Goal: Information Seeking & Learning: Learn about a topic

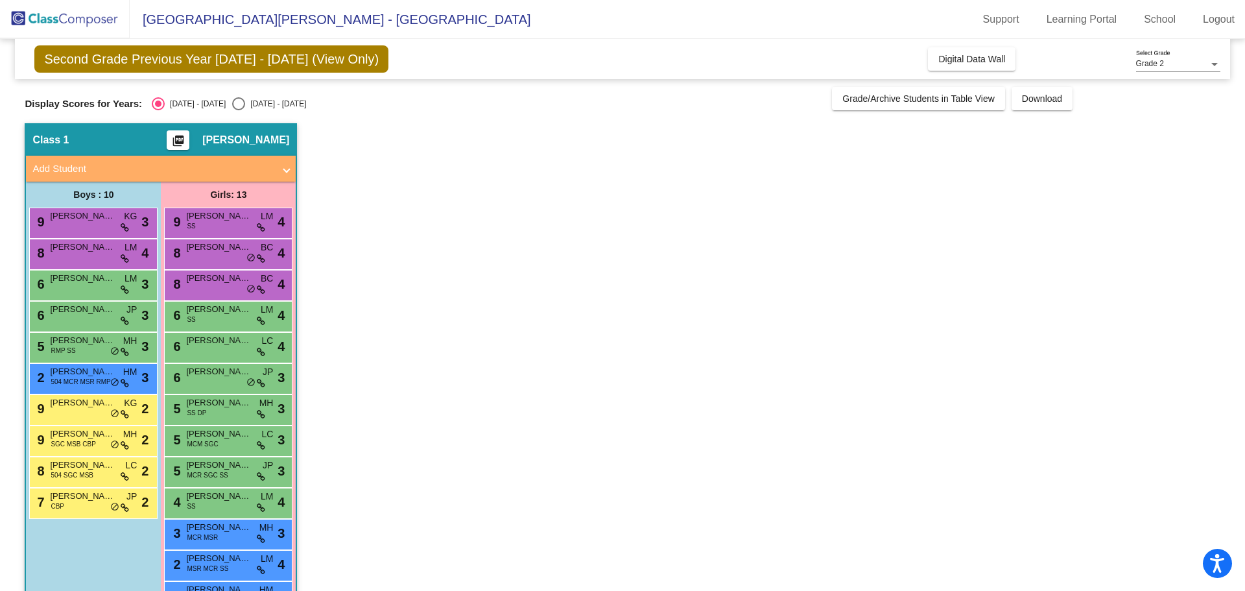
scroll to position [42, 0]
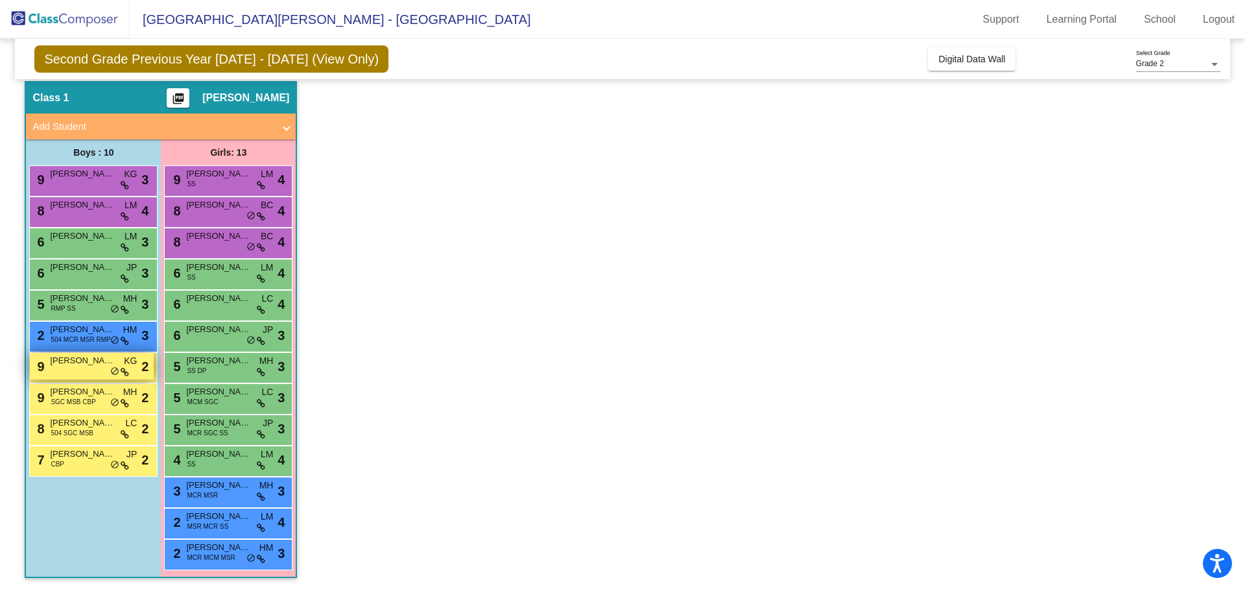
click at [105, 359] on span "[PERSON_NAME]" at bounding box center [82, 360] width 65 height 13
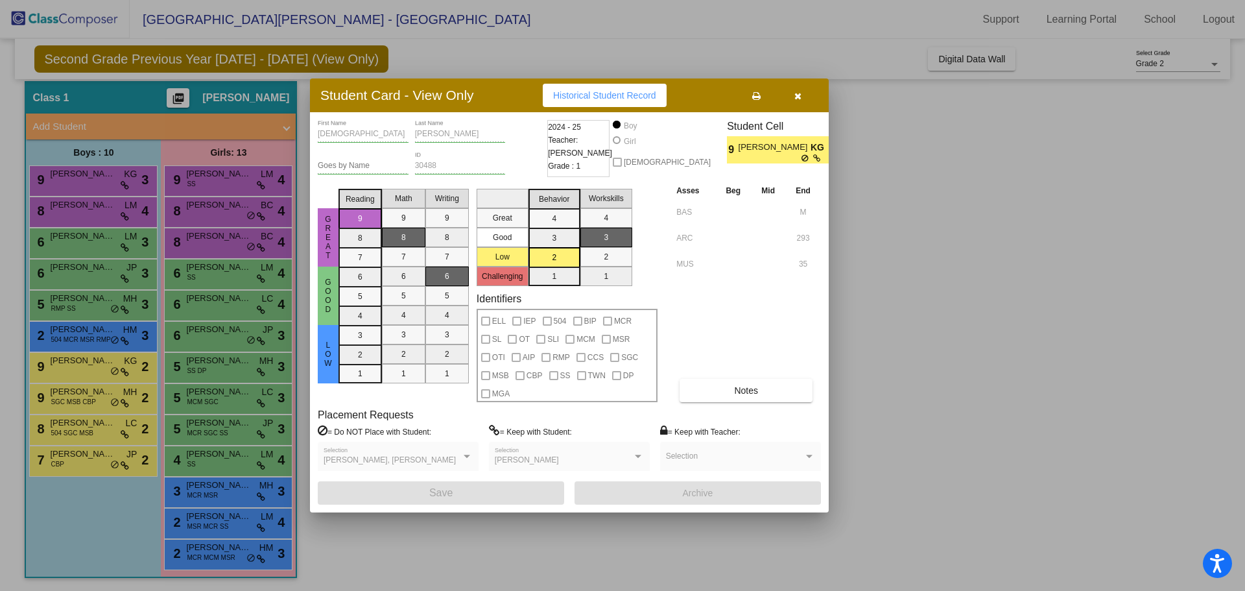
click at [752, 403] on div "Bodhi First Name [PERSON_NAME] Last Name Goes by Name 30488 ID 2024 - 25 Teache…" at bounding box center [569, 312] width 503 height 385
click at [755, 398] on button "Notes" at bounding box center [746, 390] width 133 height 23
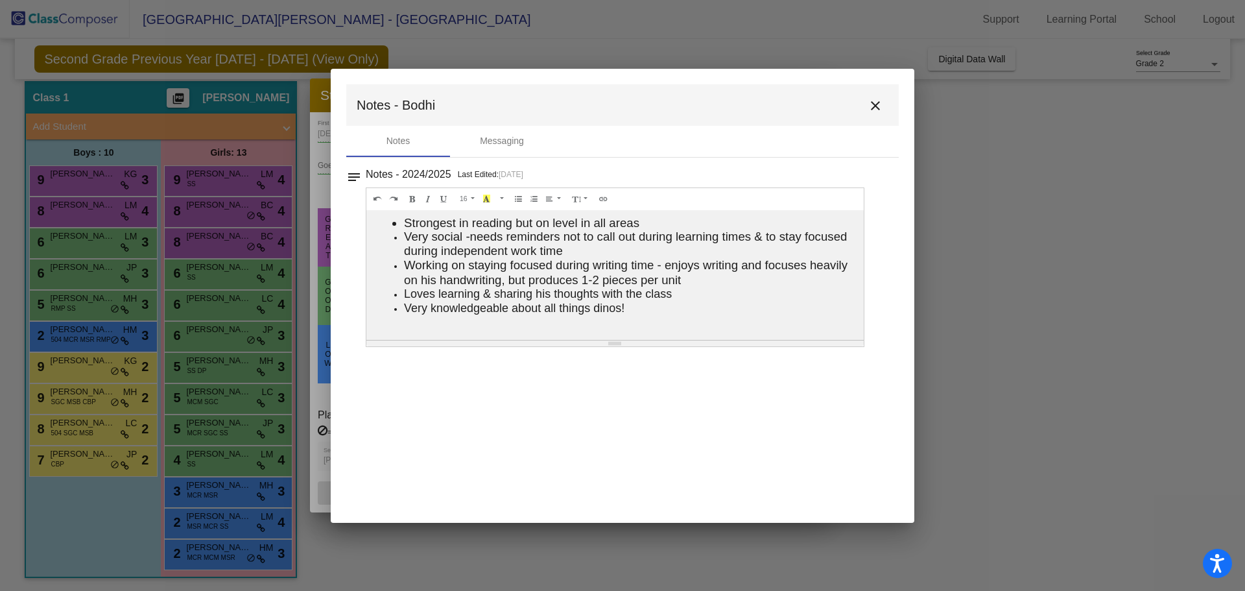
click at [881, 105] on mat-icon "close" at bounding box center [876, 106] width 16 height 16
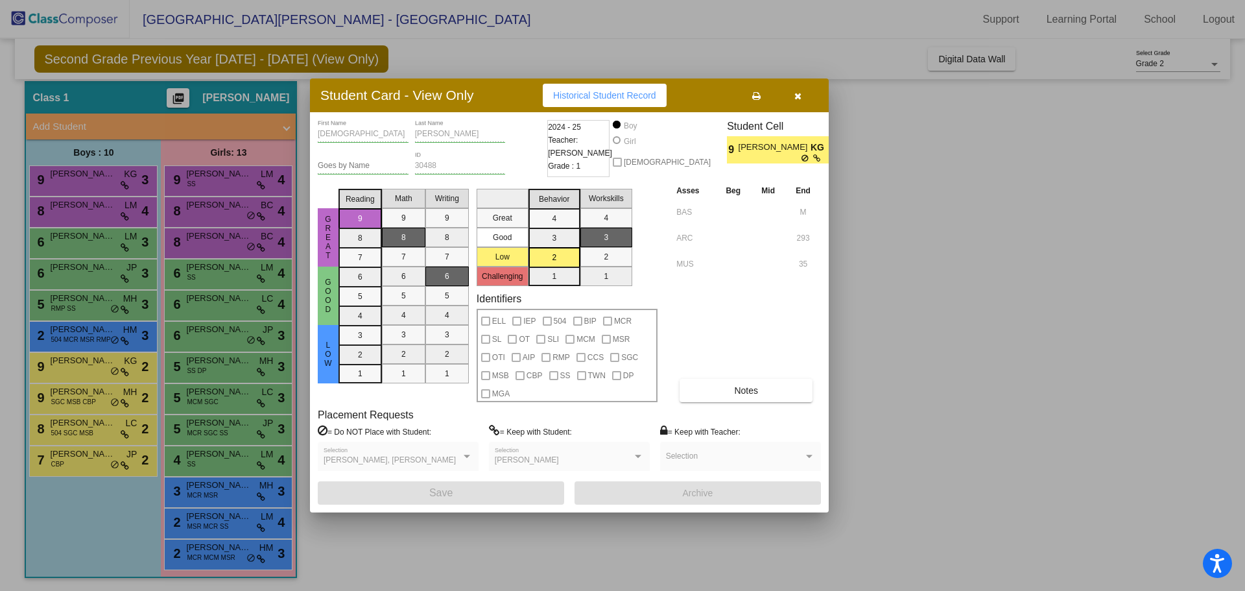
click at [806, 101] on button "button" at bounding box center [798, 95] width 42 height 23
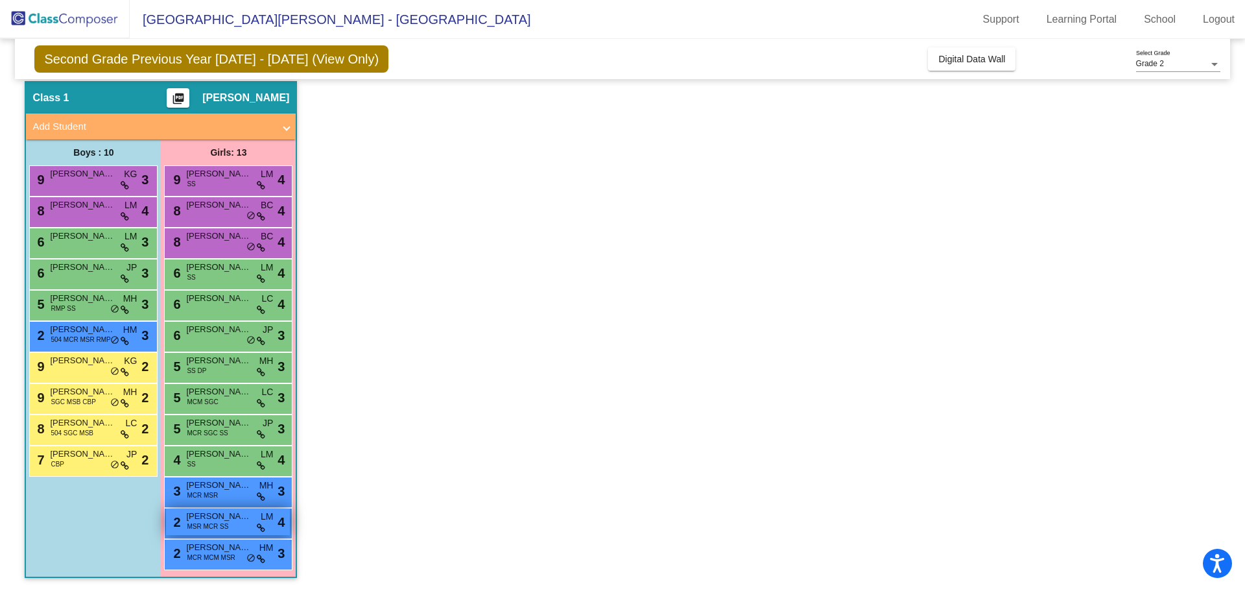
click at [234, 528] on div "2 [PERSON_NAME] MSR MCR SS LM lock do_not_disturb_alt 4" at bounding box center [228, 522] width 124 height 27
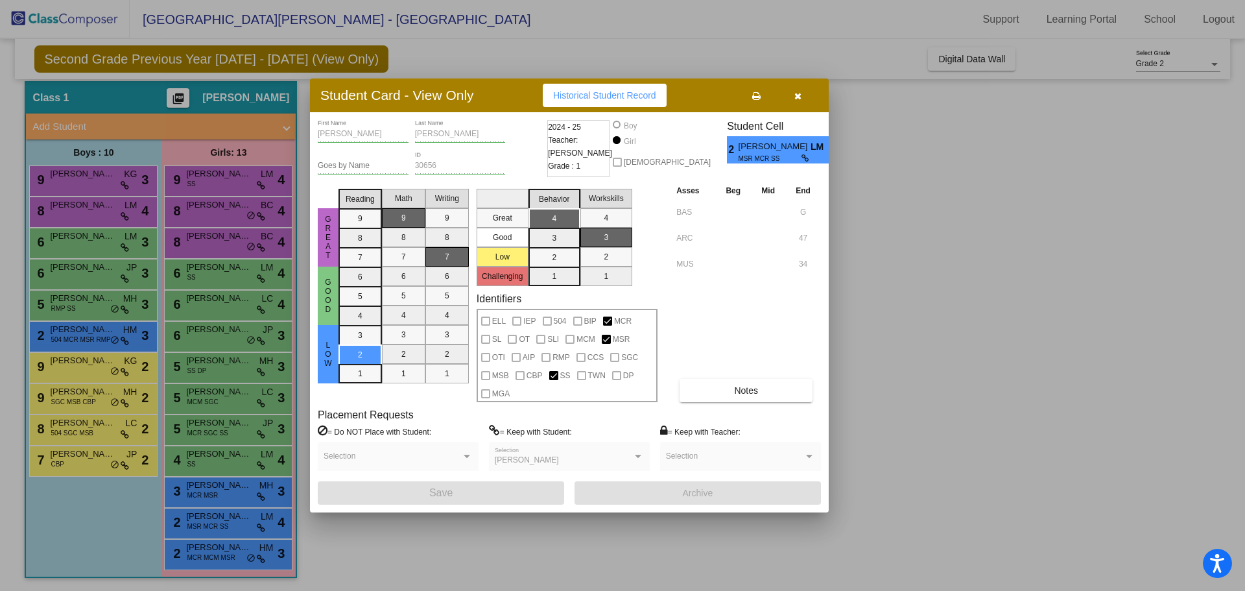
click at [804, 95] on button "button" at bounding box center [798, 95] width 42 height 23
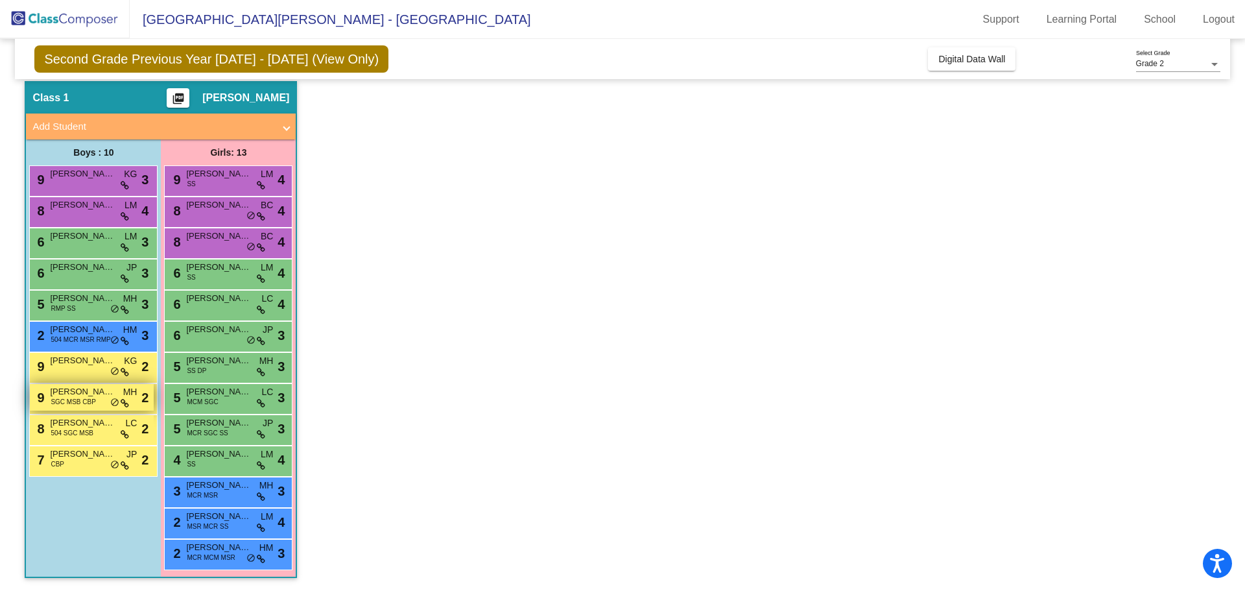
click at [119, 396] on div "9 [PERSON_NAME] SGC MSB CBP MH lock do_not_disturb_alt 2" at bounding box center [92, 397] width 124 height 27
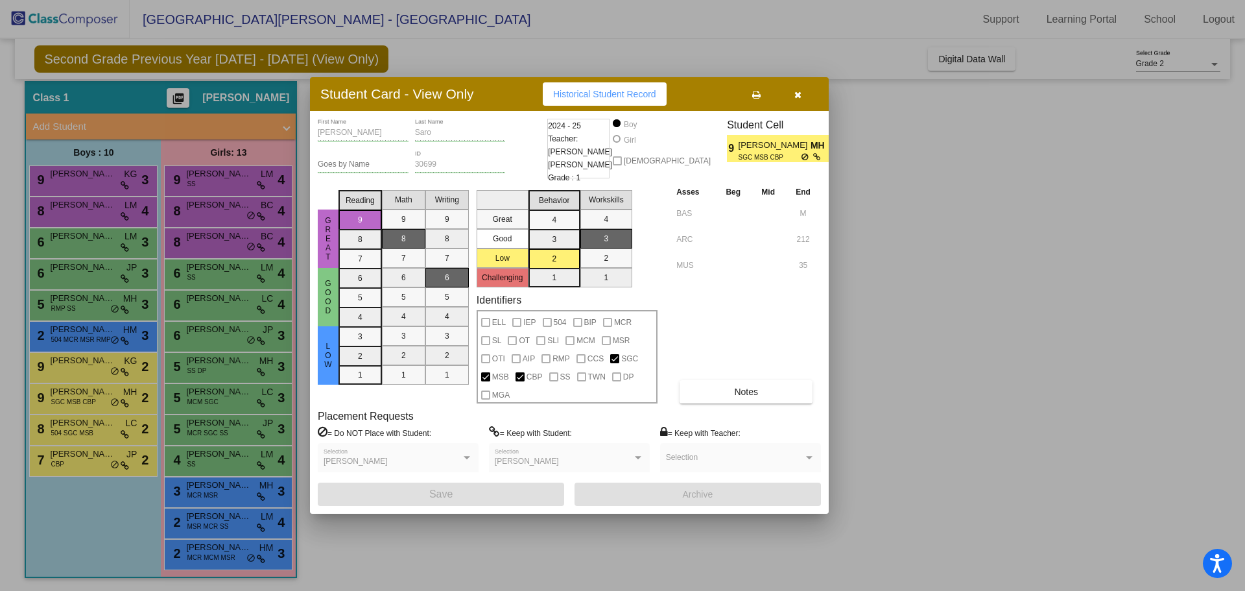
click at [805, 86] on button "button" at bounding box center [798, 93] width 42 height 23
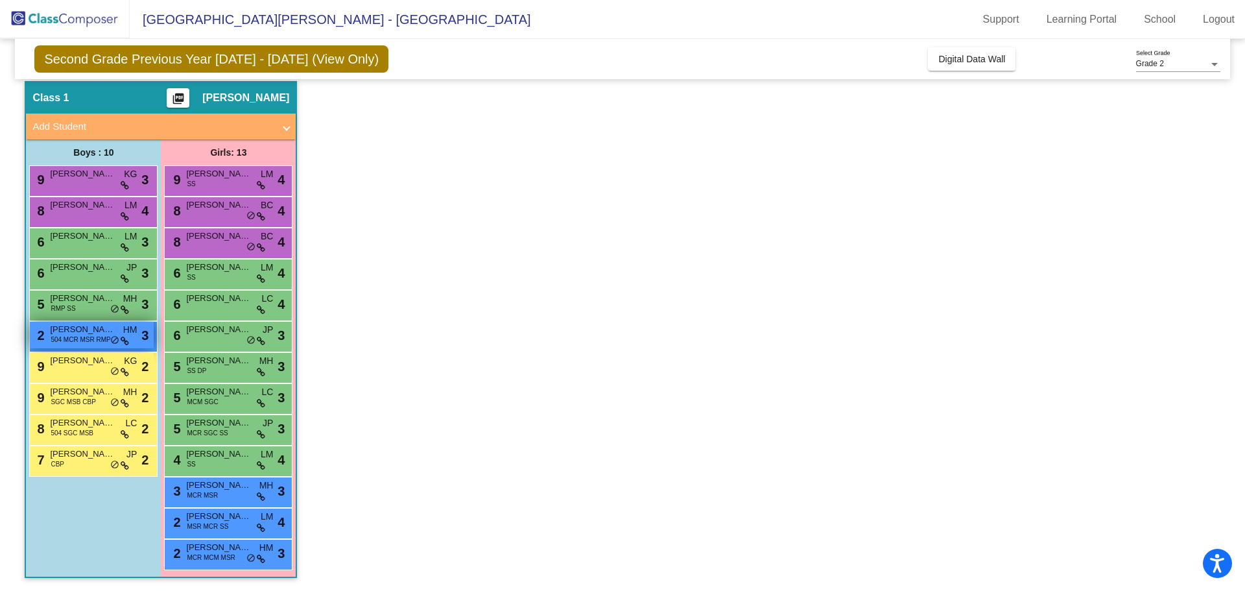
click at [102, 328] on span "[PERSON_NAME]" at bounding box center [82, 329] width 65 height 13
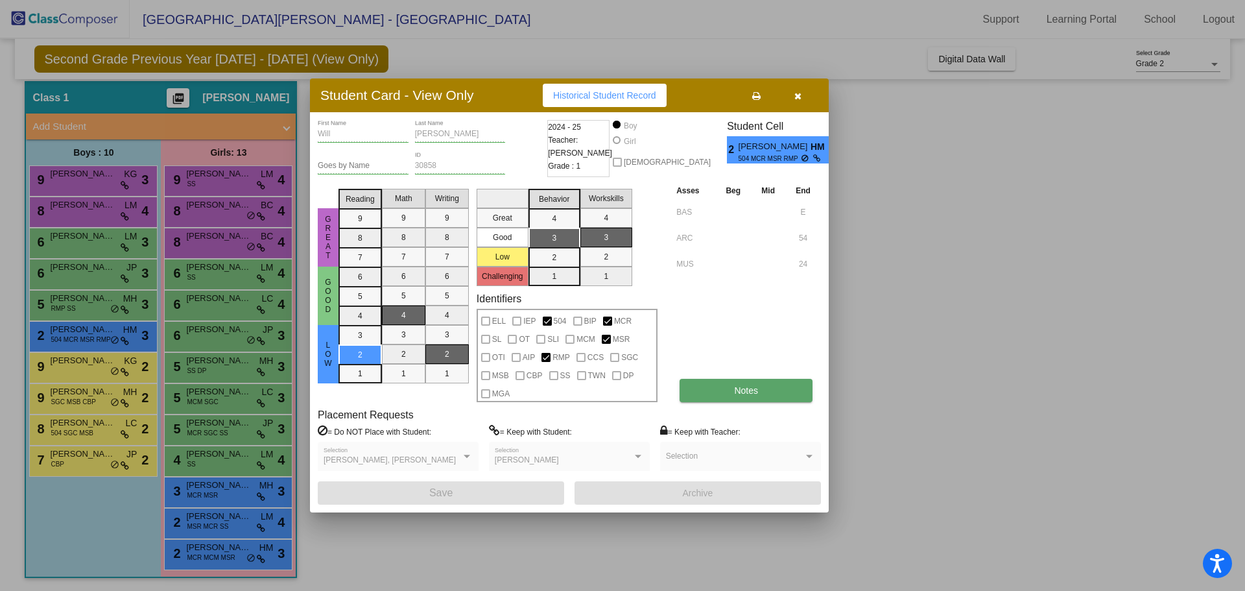
click at [746, 387] on span "Notes" at bounding box center [746, 390] width 24 height 10
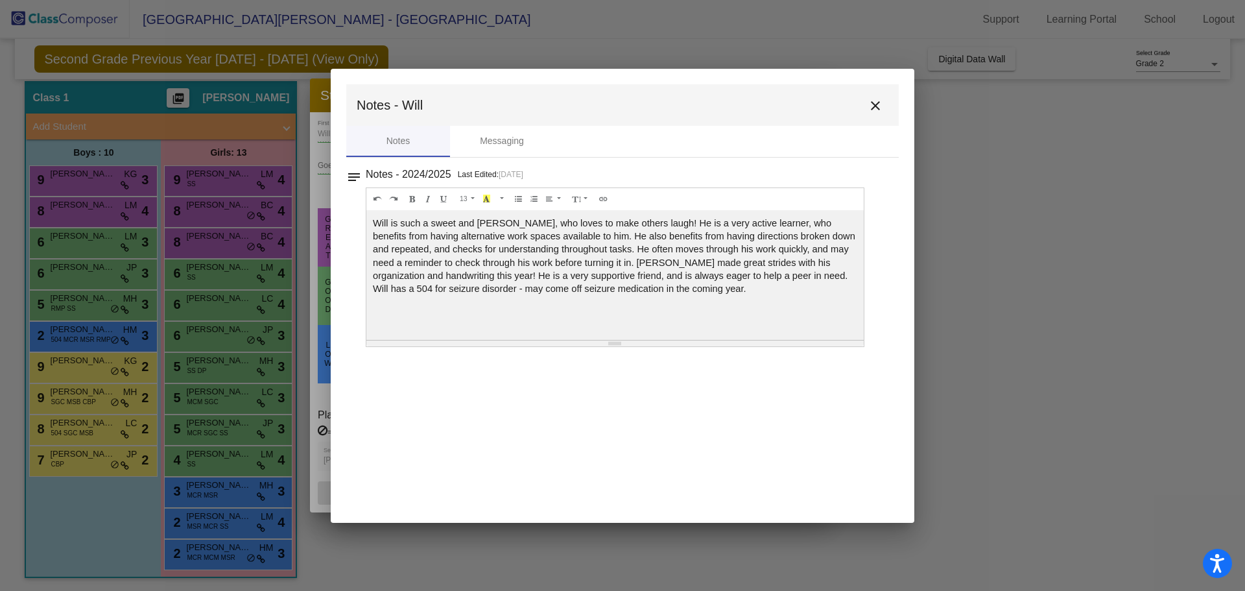
click at [883, 110] on button "close" at bounding box center [876, 105] width 26 height 26
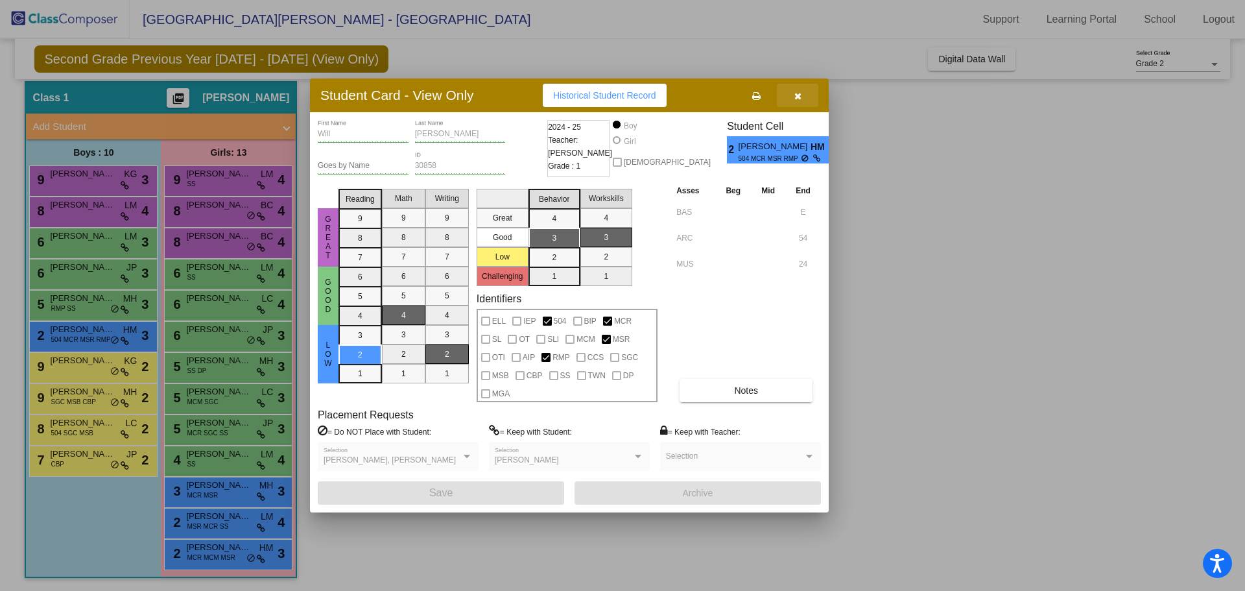
click at [808, 99] on button "button" at bounding box center [798, 95] width 42 height 23
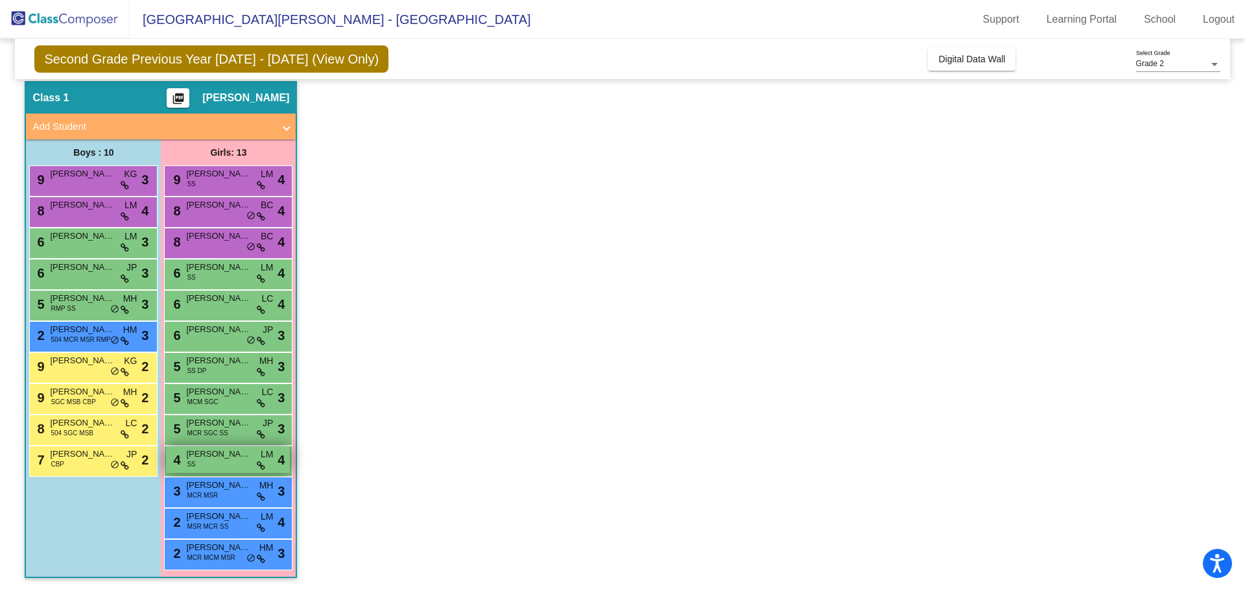
click at [239, 456] on span "[PERSON_NAME]" at bounding box center [218, 454] width 65 height 13
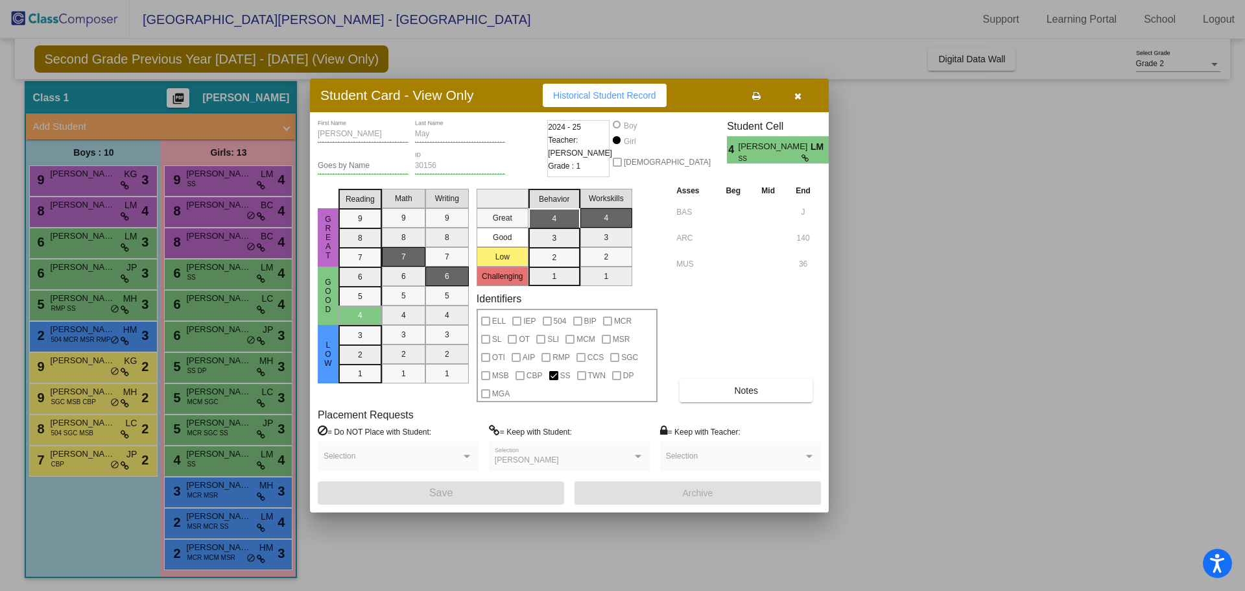
click at [807, 97] on button "button" at bounding box center [798, 95] width 42 height 23
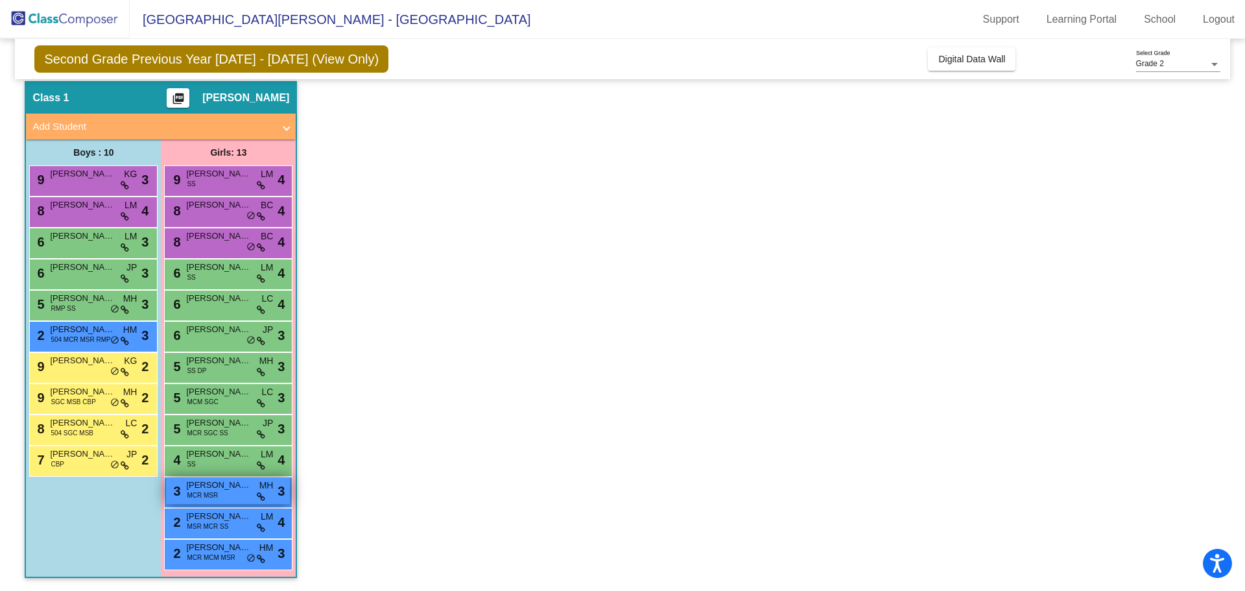
click at [248, 485] on span "[PERSON_NAME]" at bounding box center [218, 485] width 65 height 13
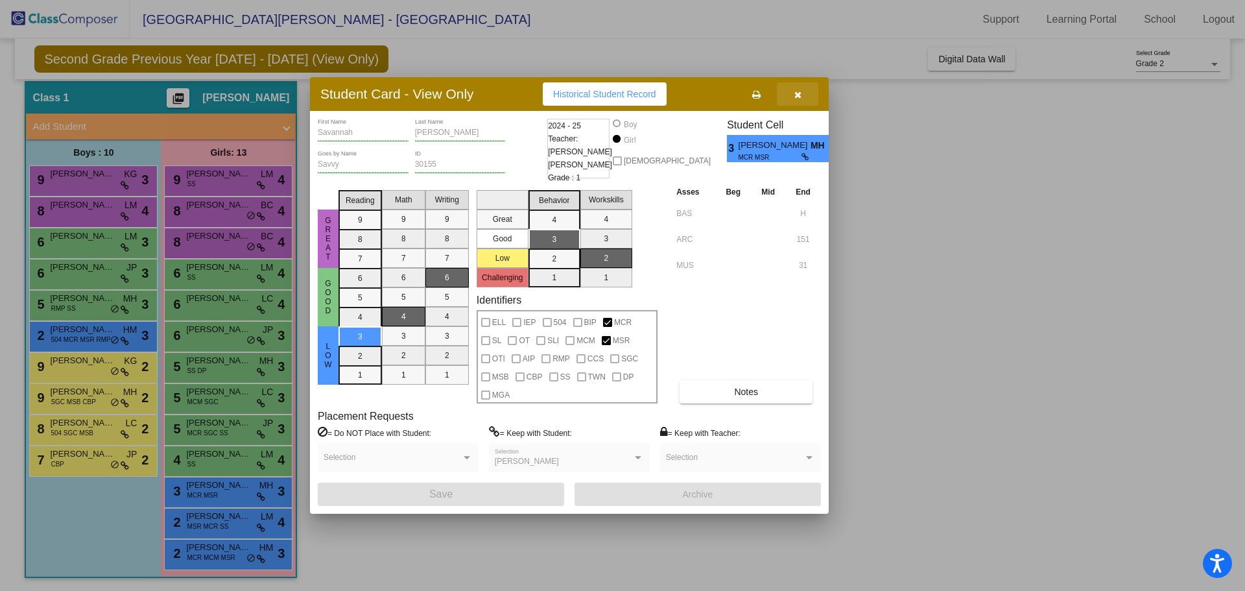
click at [806, 95] on button "button" at bounding box center [798, 93] width 42 height 23
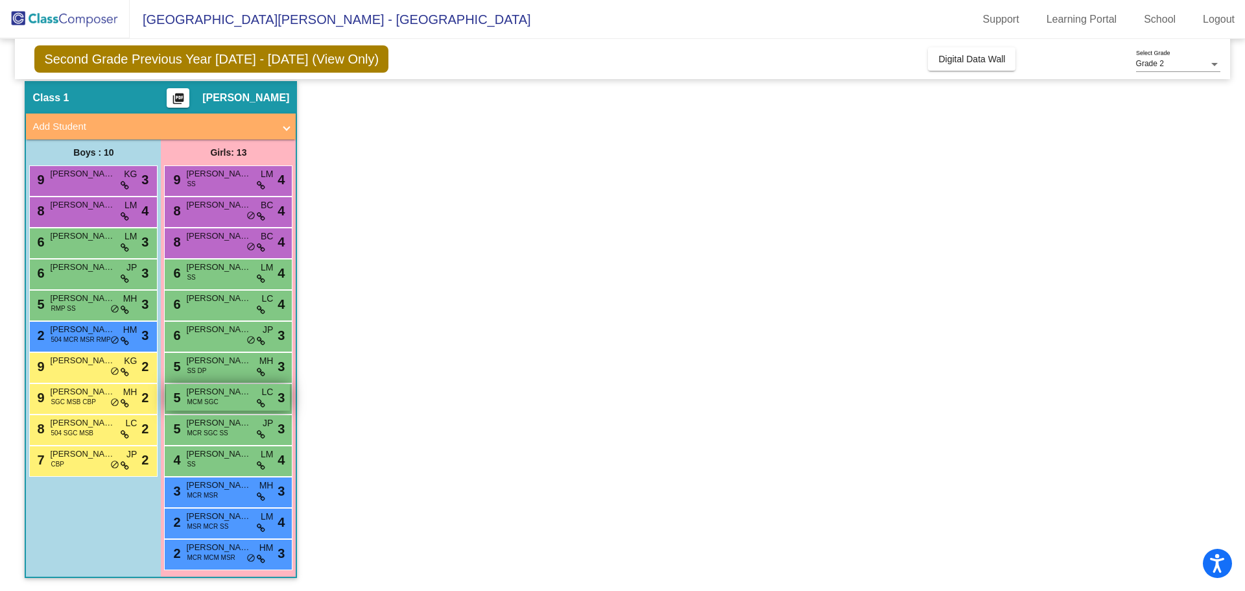
click at [214, 403] on span "MCM SGC" at bounding box center [202, 402] width 31 height 10
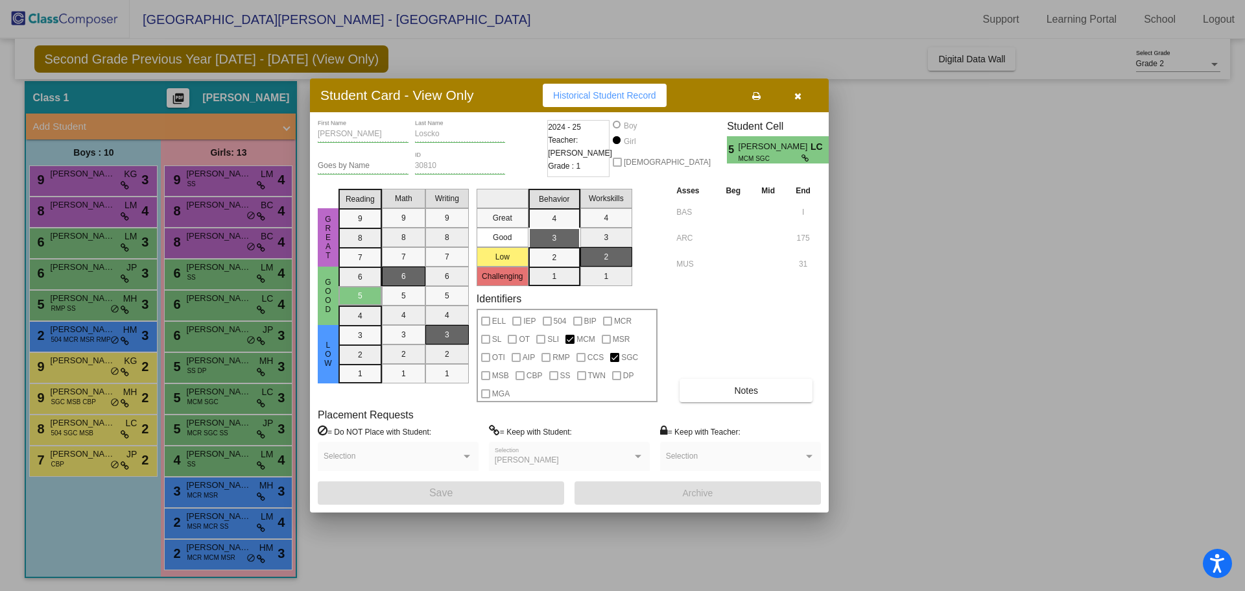
click at [802, 85] on button "button" at bounding box center [798, 95] width 42 height 23
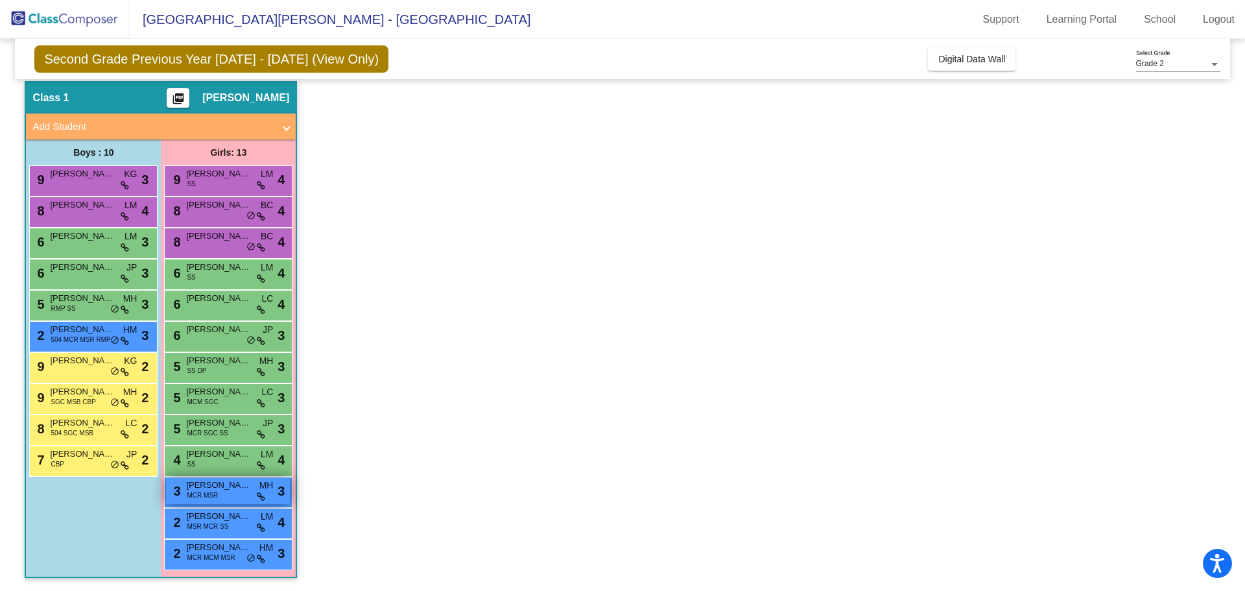
click at [237, 489] on span "[PERSON_NAME]" at bounding box center [218, 485] width 65 height 13
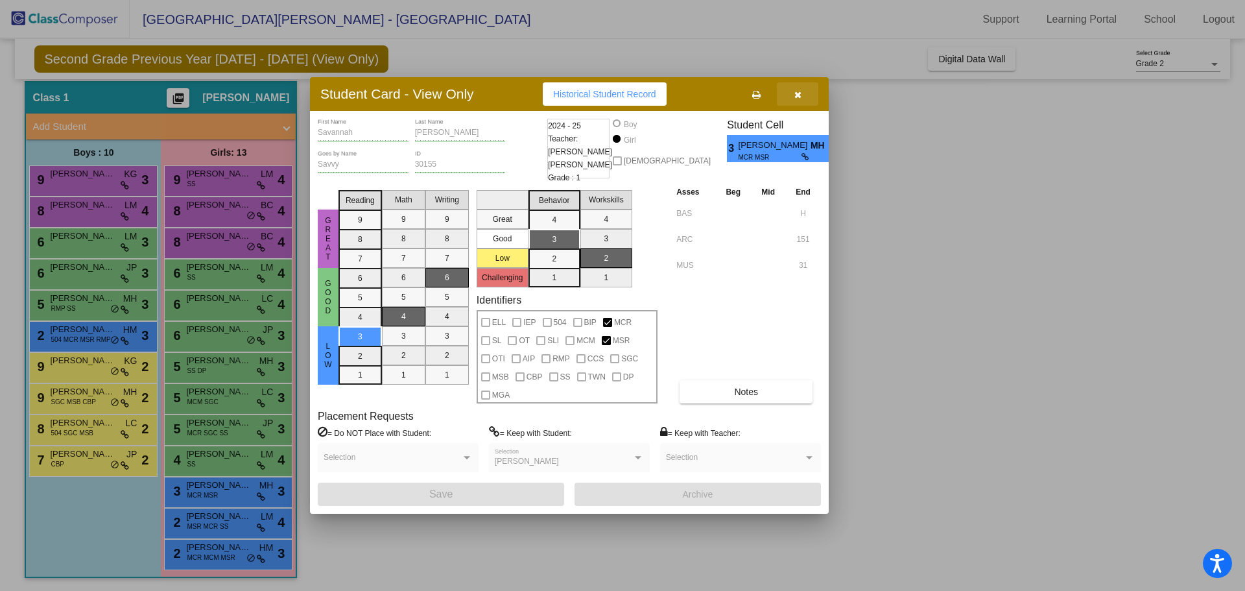
click at [804, 89] on button "button" at bounding box center [798, 93] width 42 height 23
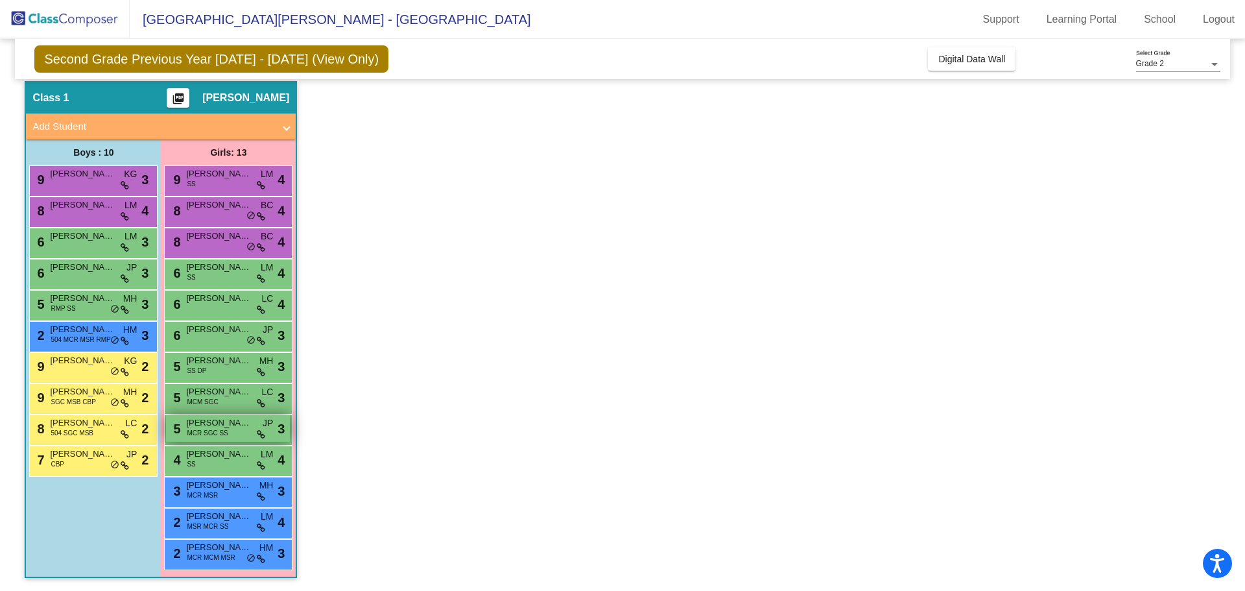
click at [226, 417] on span "[PERSON_NAME]" at bounding box center [218, 422] width 65 height 13
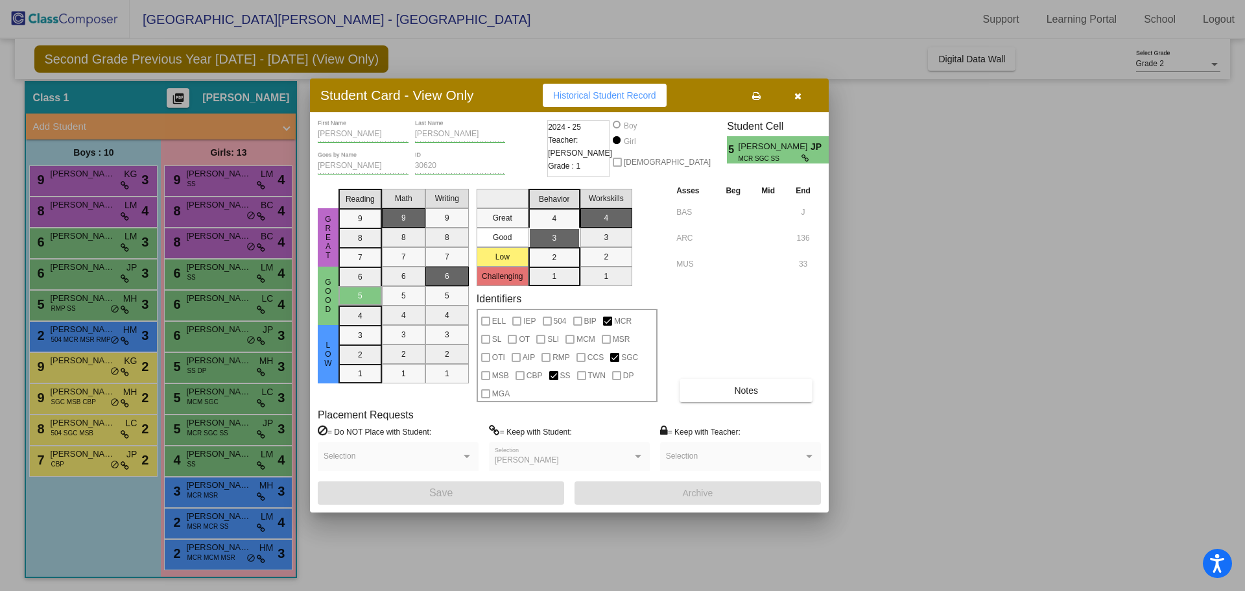
click at [810, 90] on button "button" at bounding box center [798, 95] width 42 height 23
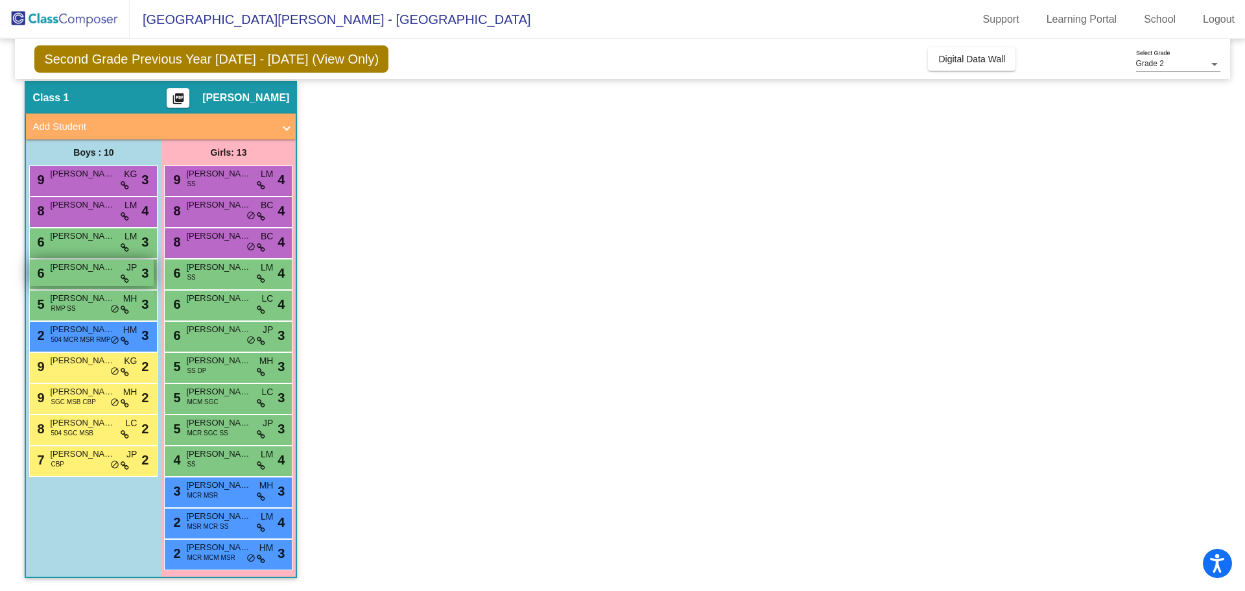
click at [77, 265] on span "[PERSON_NAME]" at bounding box center [82, 267] width 65 height 13
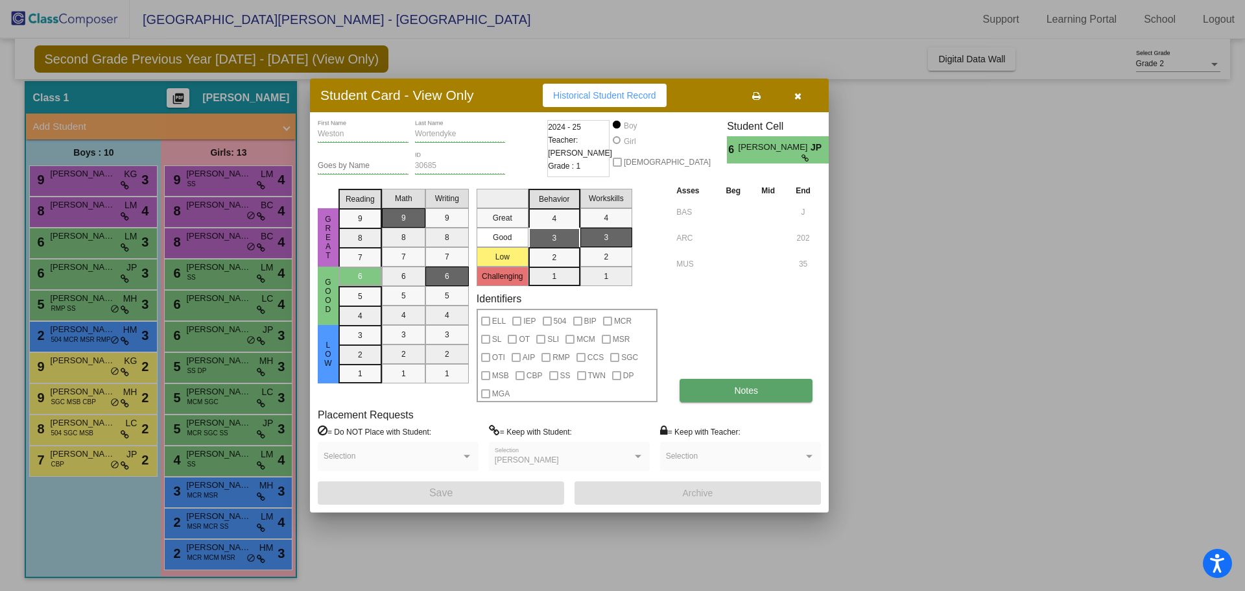
click at [729, 385] on button "Notes" at bounding box center [746, 390] width 133 height 23
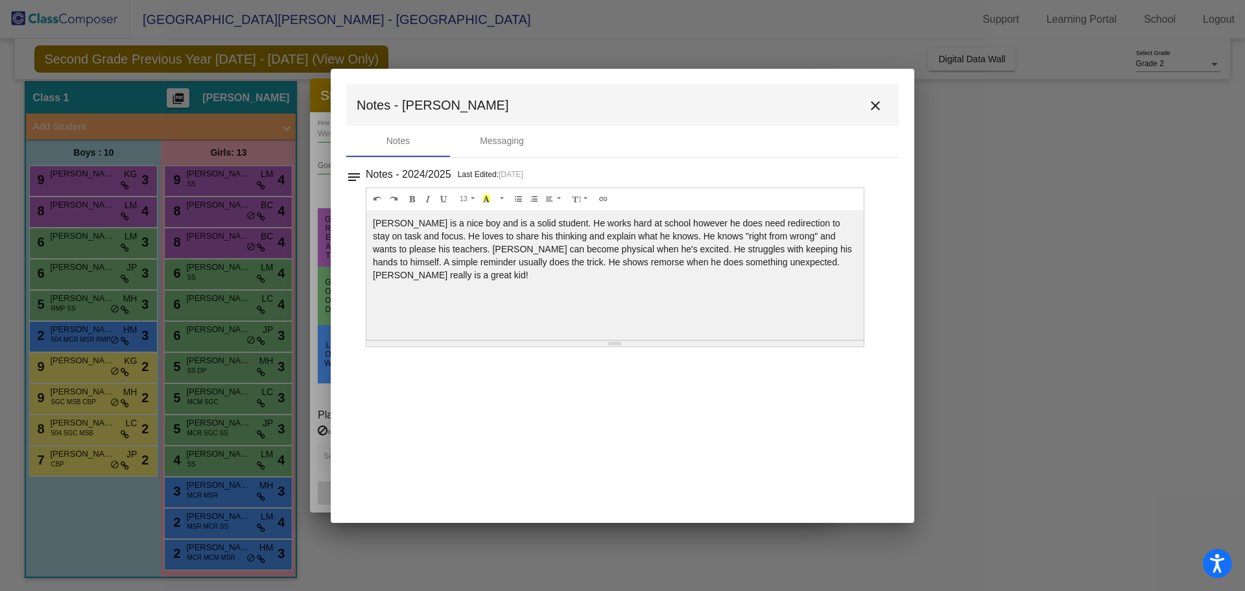
click at [874, 105] on mat-icon "close" at bounding box center [876, 106] width 16 height 16
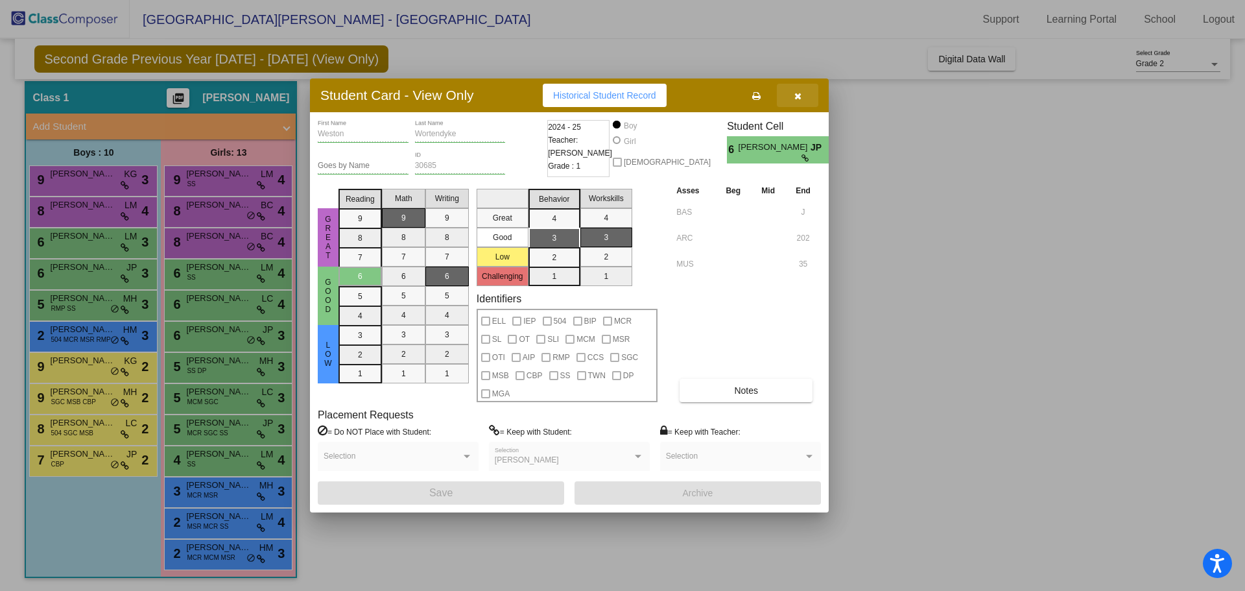
click at [797, 94] on icon "button" at bounding box center [798, 95] width 7 height 9
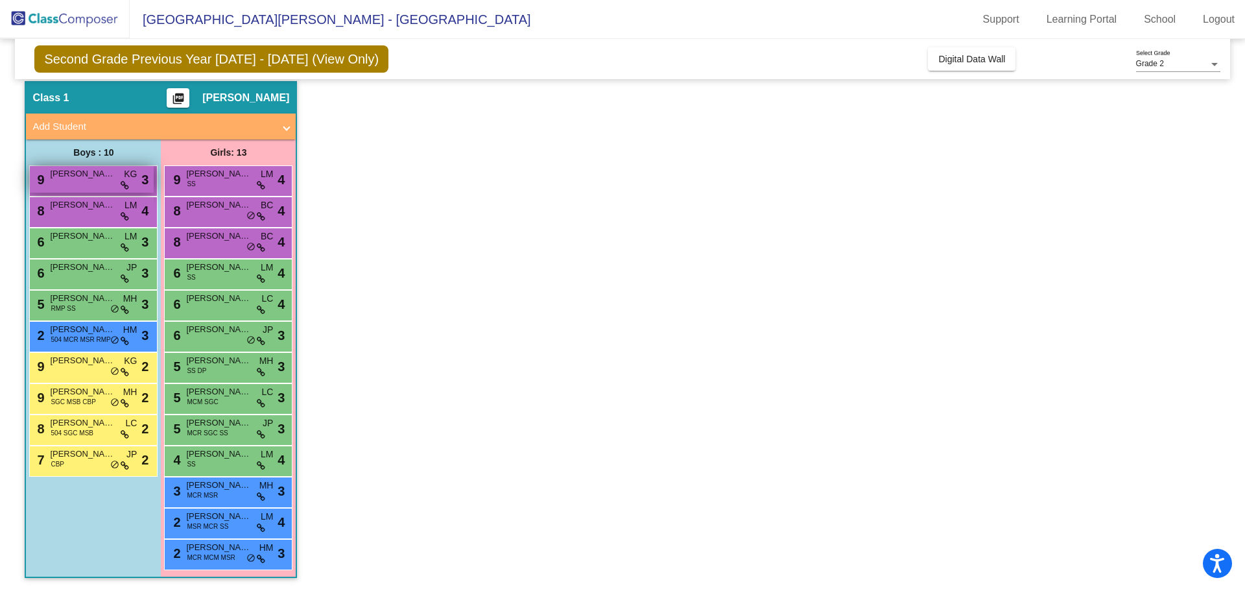
click at [110, 187] on div "9 [PERSON_NAME] KG lock do_not_disturb_alt 3" at bounding box center [92, 179] width 124 height 27
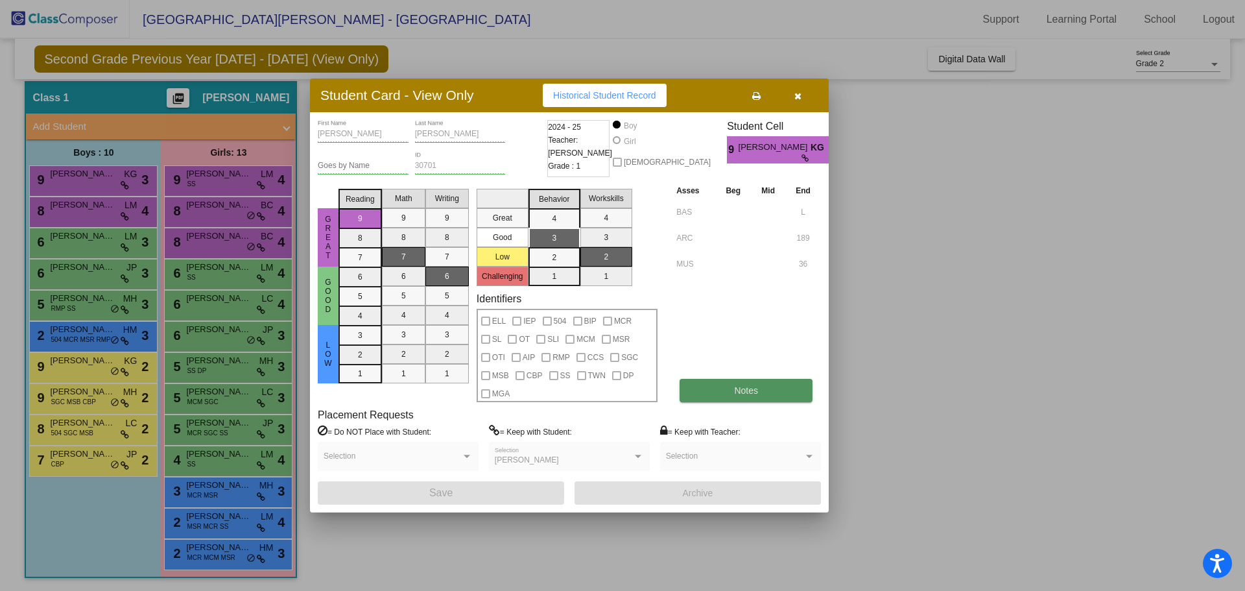
click at [757, 381] on button "Notes" at bounding box center [746, 390] width 133 height 23
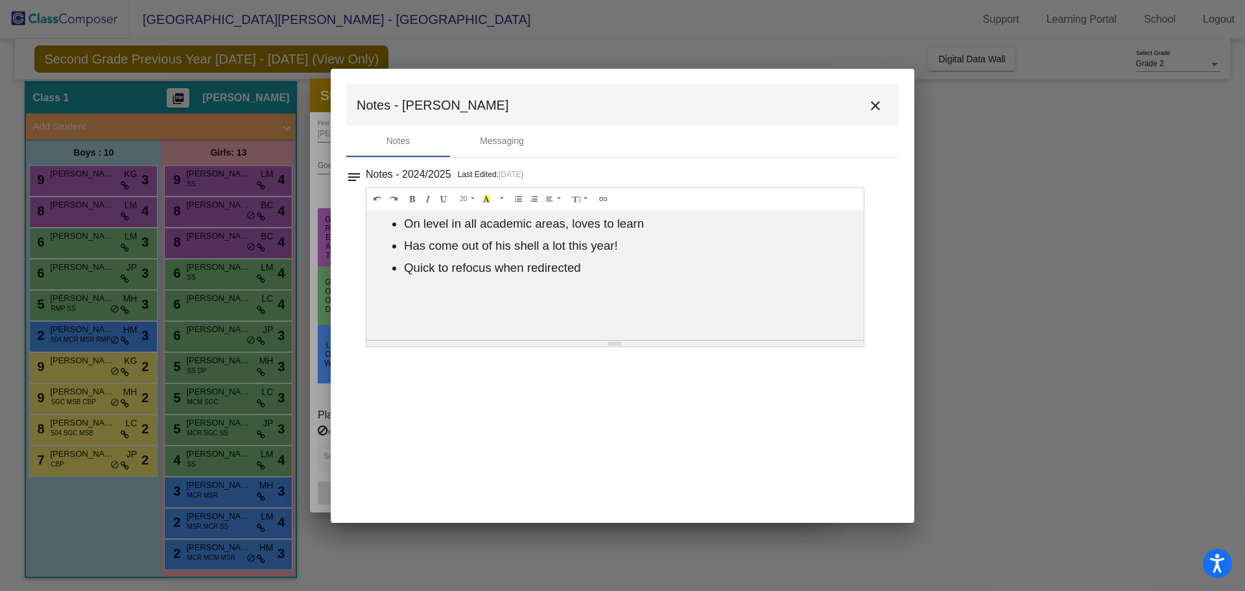
click at [883, 97] on button "close" at bounding box center [876, 105] width 26 height 26
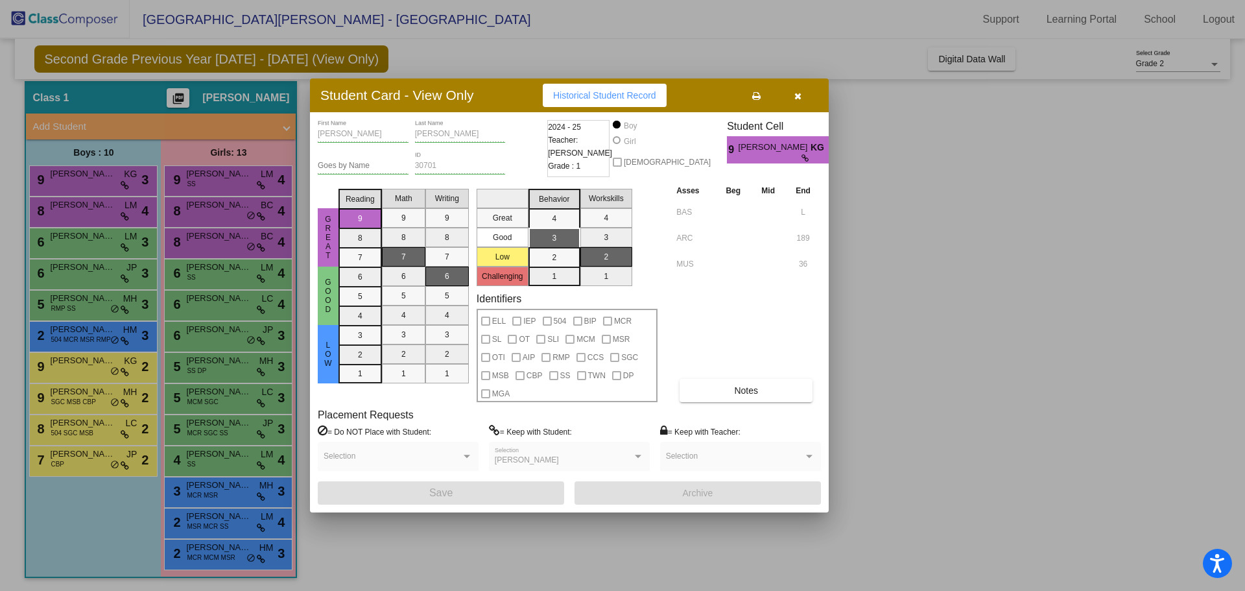
click at [808, 101] on button "button" at bounding box center [798, 95] width 42 height 23
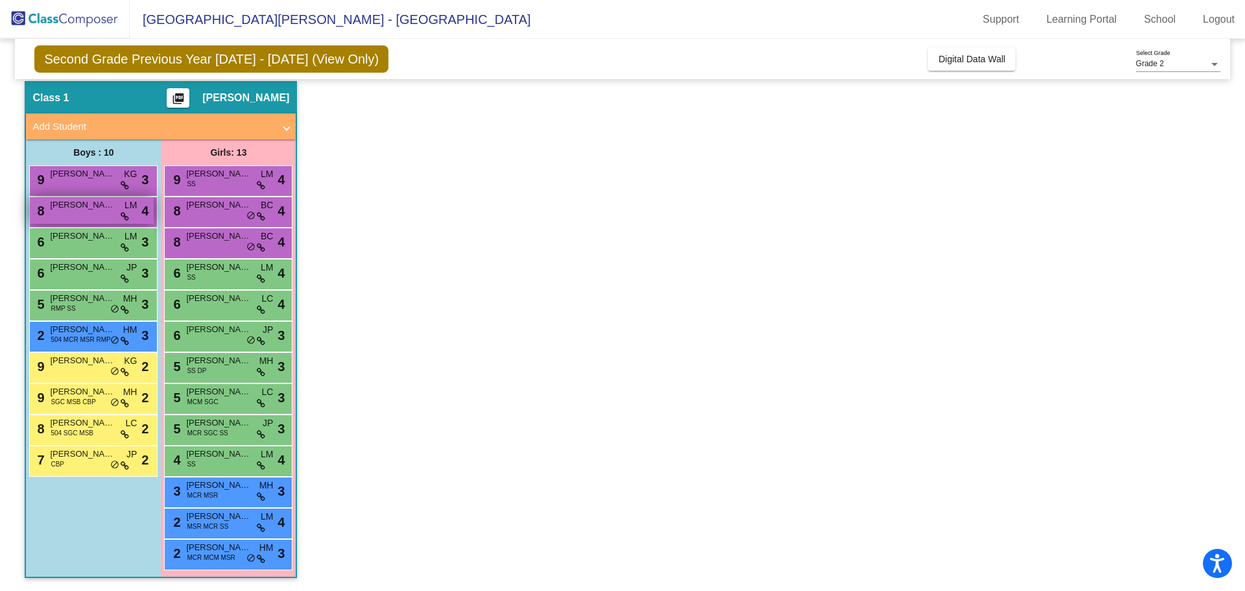
click at [118, 205] on div "8 [PERSON_NAME] LM lock do_not_disturb_alt 4" at bounding box center [92, 210] width 124 height 27
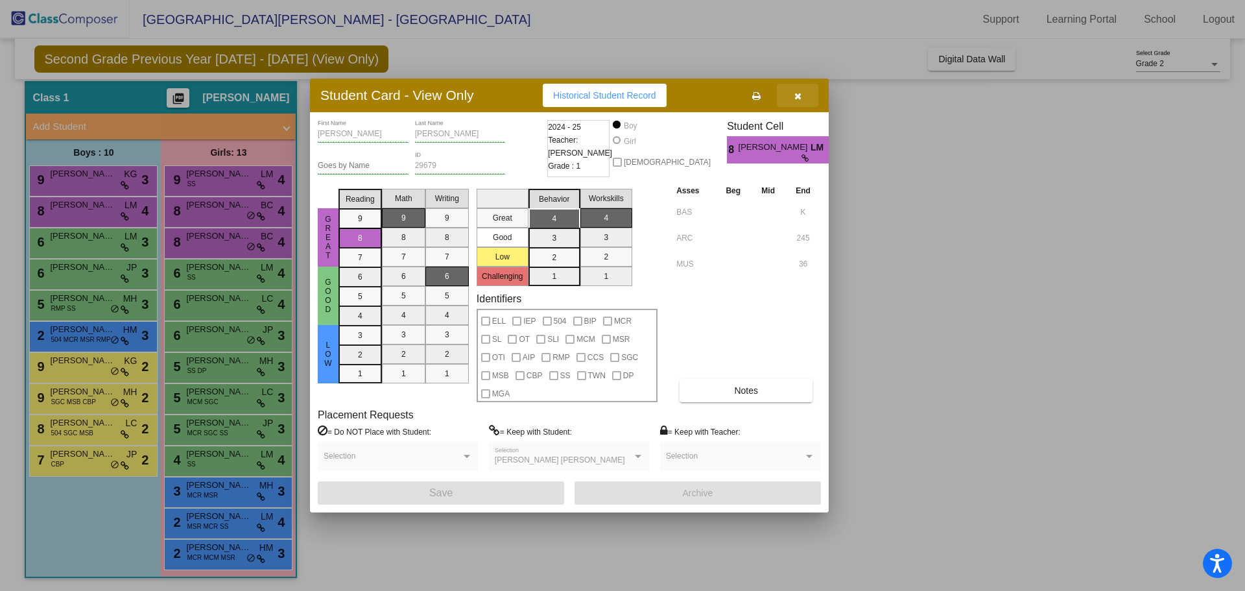
click at [808, 97] on button "button" at bounding box center [798, 95] width 42 height 23
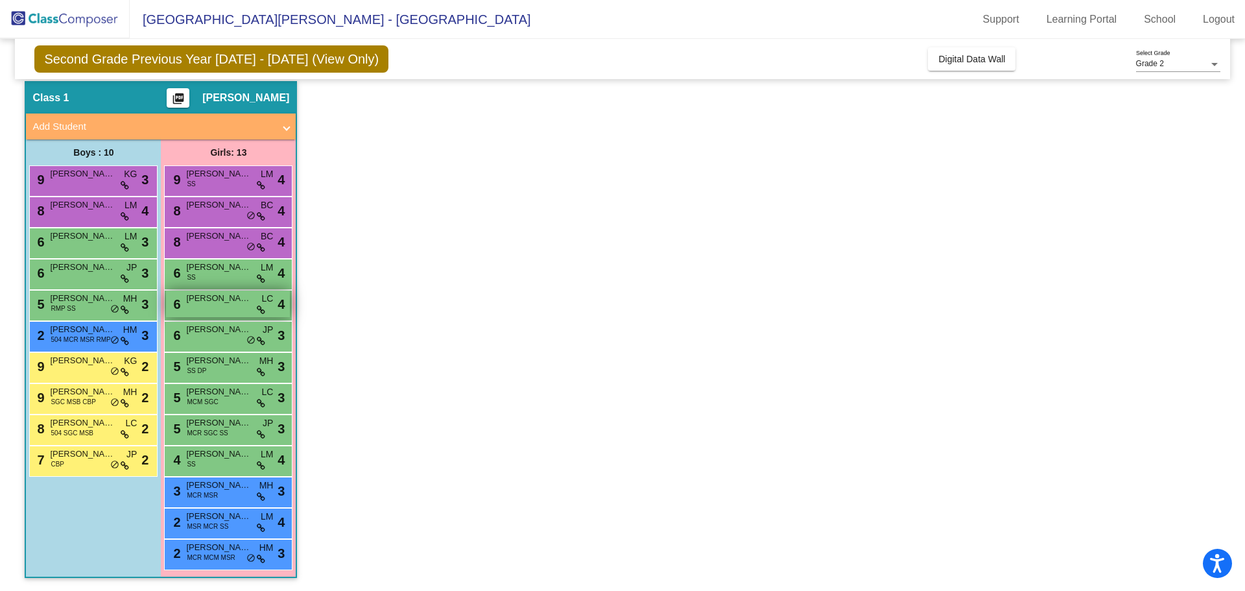
click at [249, 292] on span "[PERSON_NAME]" at bounding box center [218, 298] width 65 height 13
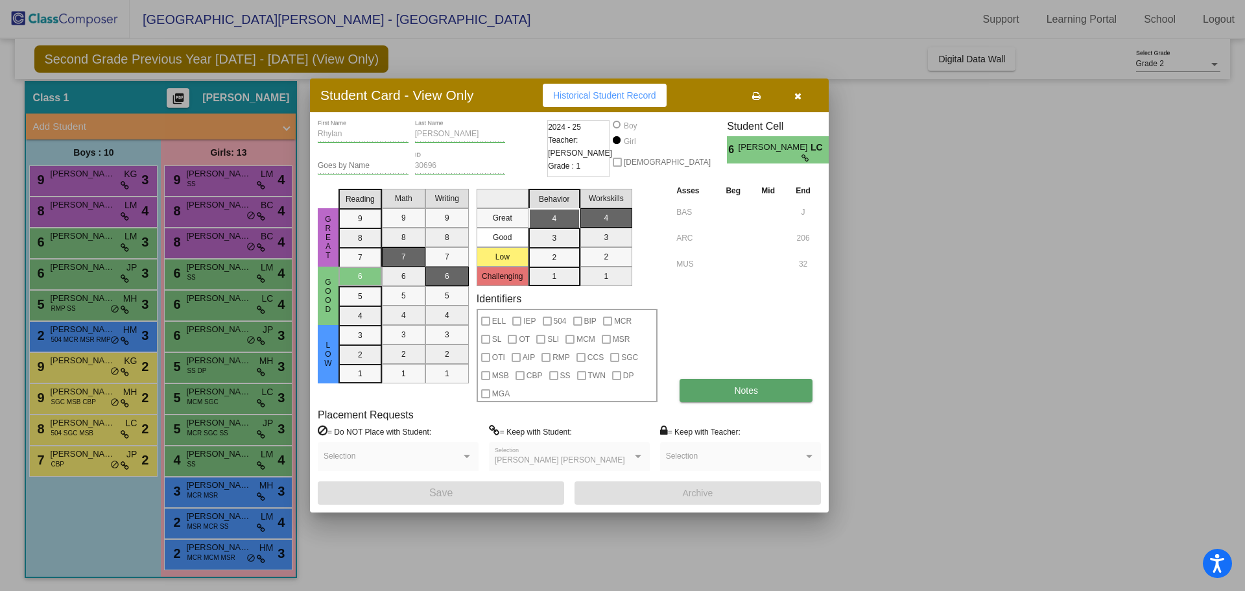
click at [786, 392] on button "Notes" at bounding box center [746, 390] width 133 height 23
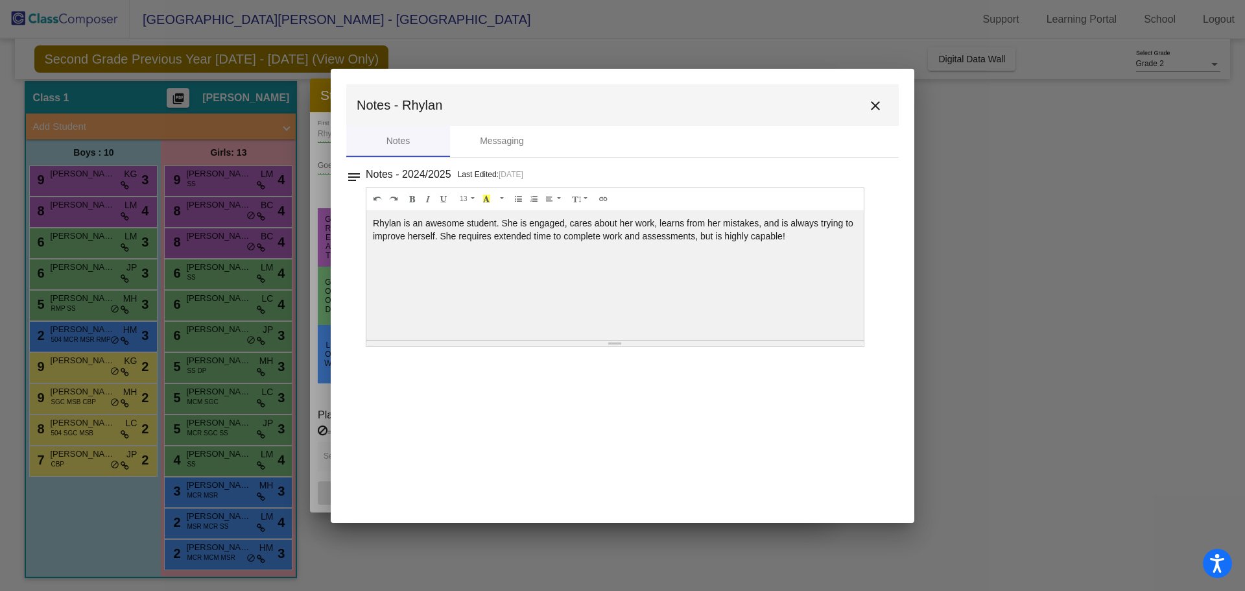
click at [874, 104] on mat-icon "close" at bounding box center [876, 106] width 16 height 16
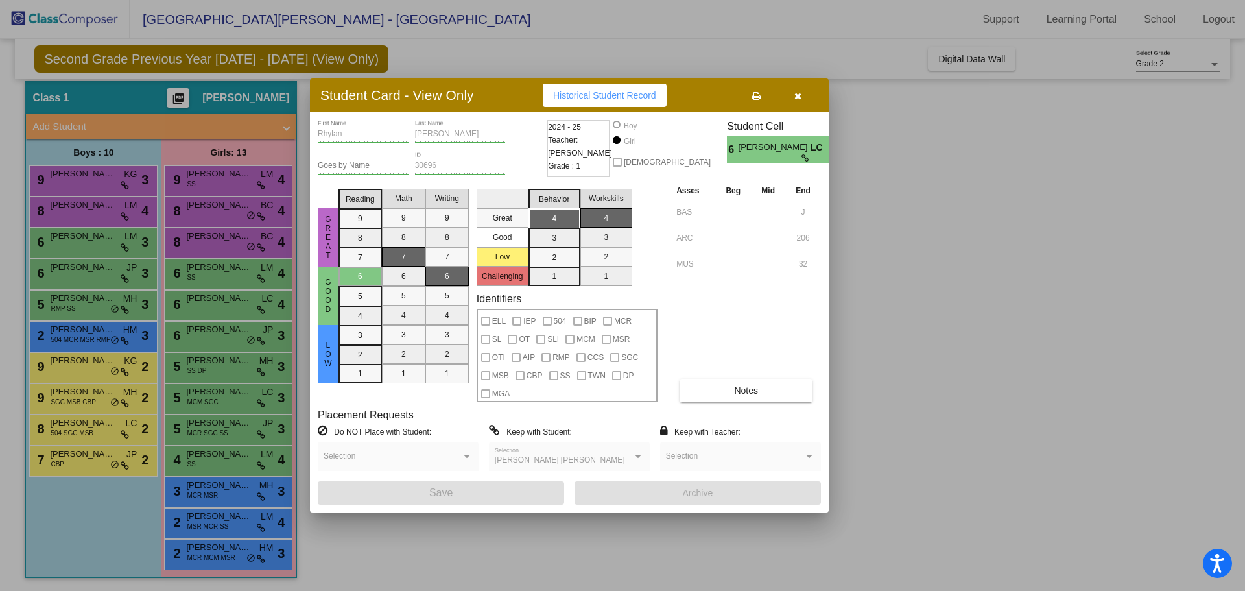
click at [808, 103] on button "button" at bounding box center [798, 95] width 42 height 23
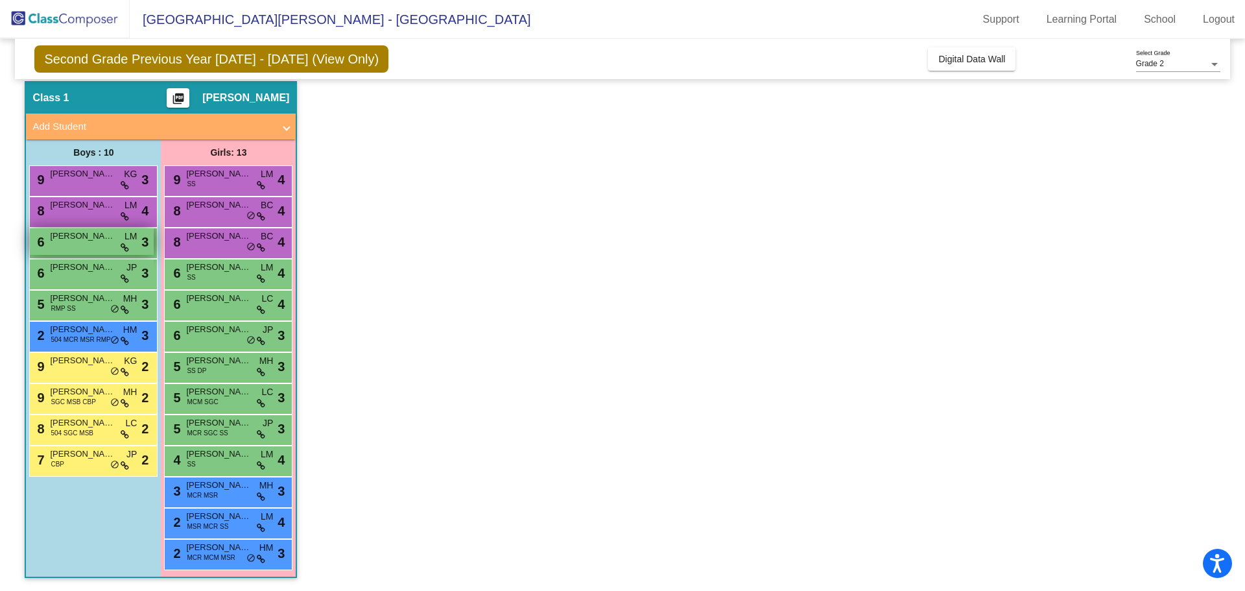
click at [91, 246] on div "6 [PERSON_NAME] [PERSON_NAME] lock do_not_disturb_alt 3" at bounding box center [92, 241] width 124 height 27
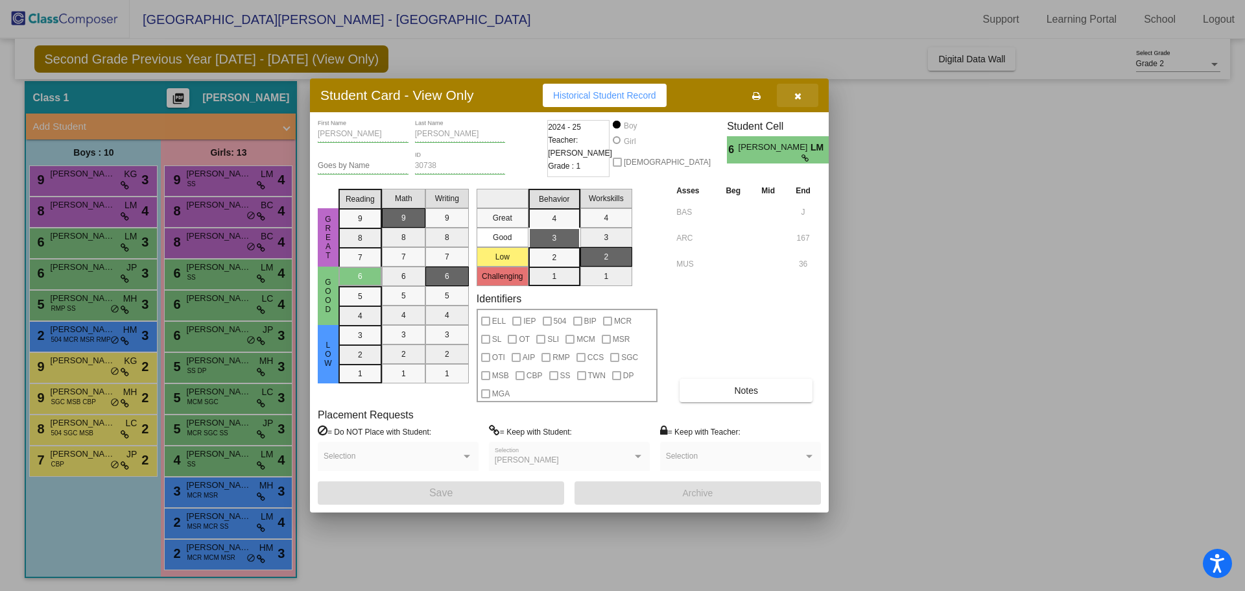
click at [808, 99] on button "button" at bounding box center [798, 95] width 42 height 23
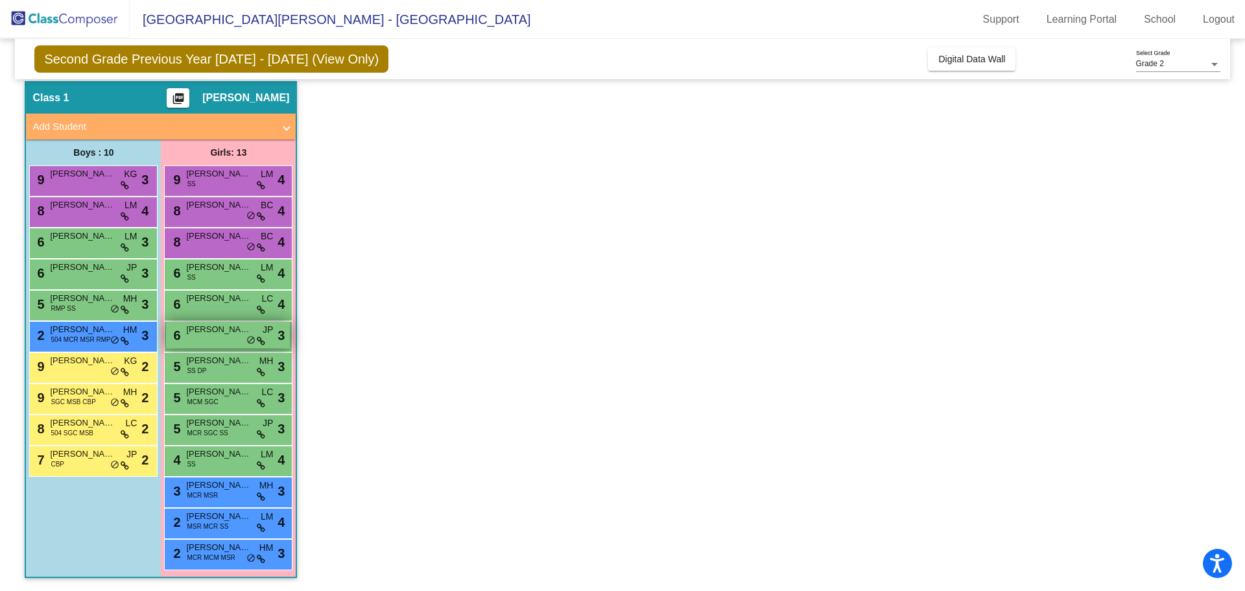
click at [214, 341] on div "6 [PERSON_NAME] JP lock do_not_disturb_alt 3" at bounding box center [228, 335] width 124 height 27
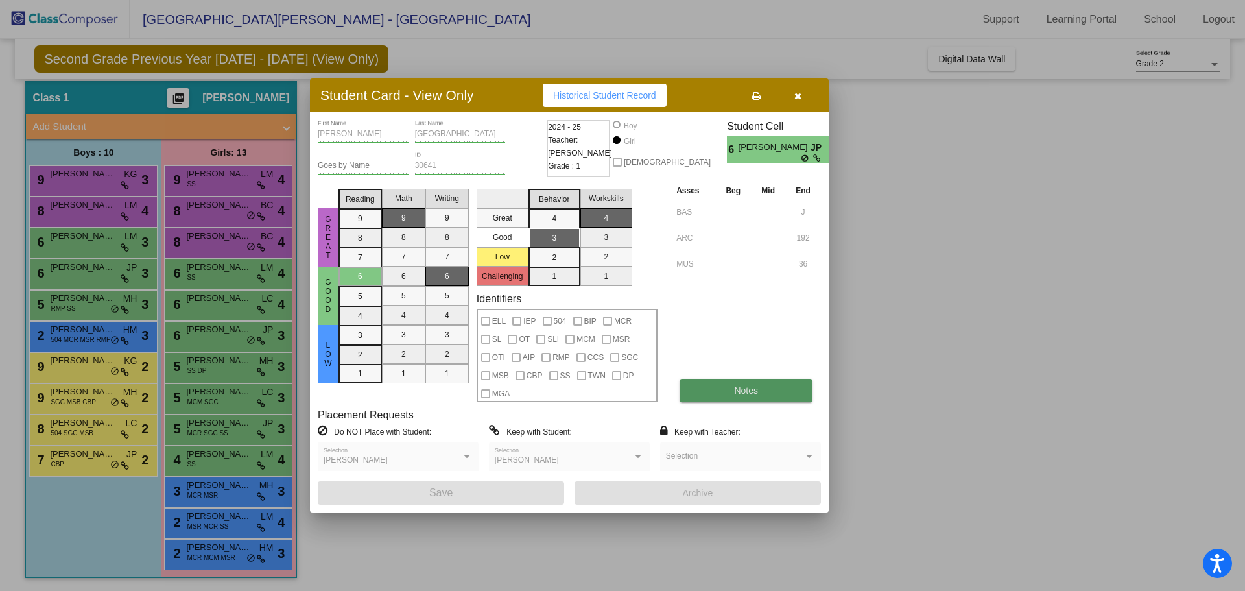
click at [773, 388] on button "Notes" at bounding box center [746, 390] width 133 height 23
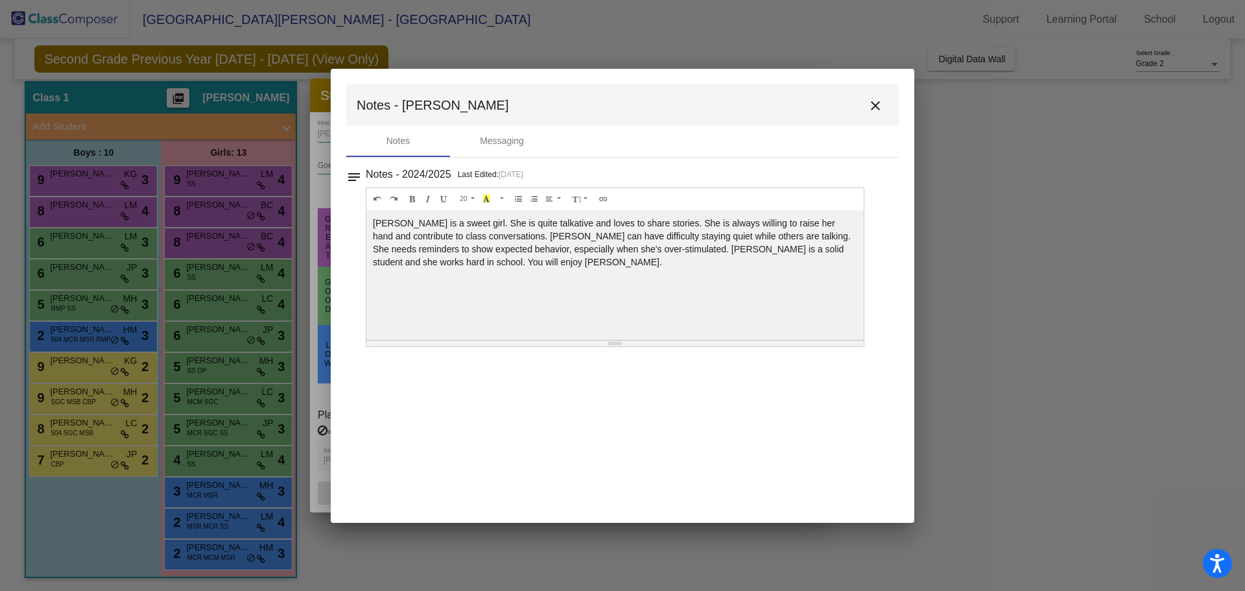
click at [880, 97] on button "close" at bounding box center [876, 105] width 26 height 26
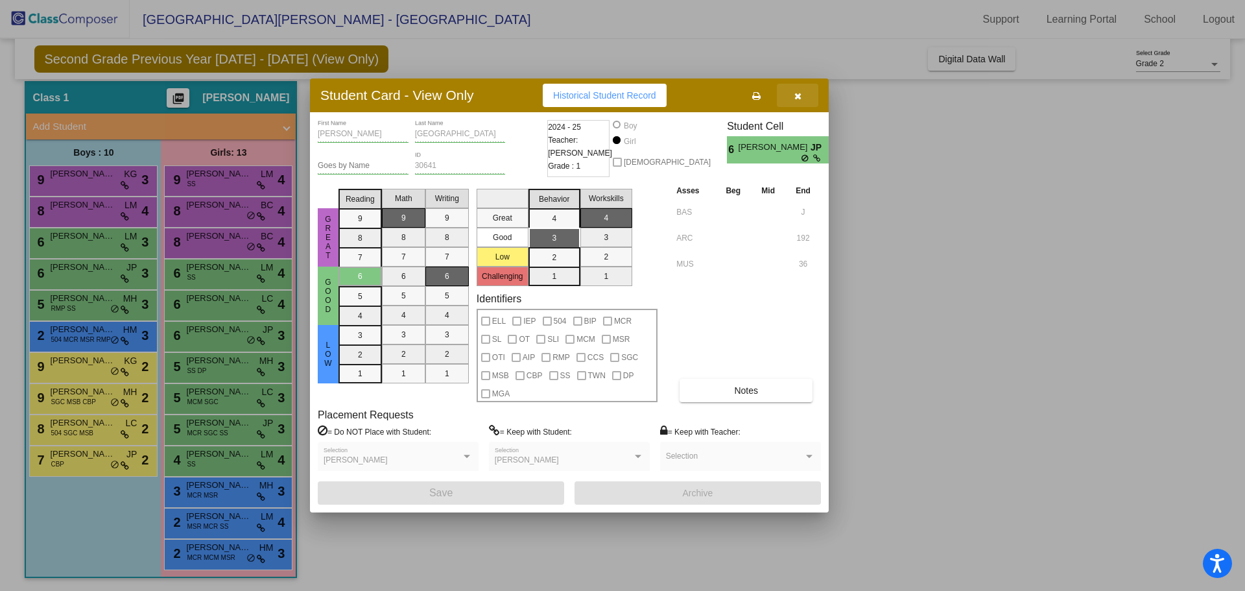
click at [808, 96] on button "button" at bounding box center [798, 95] width 42 height 23
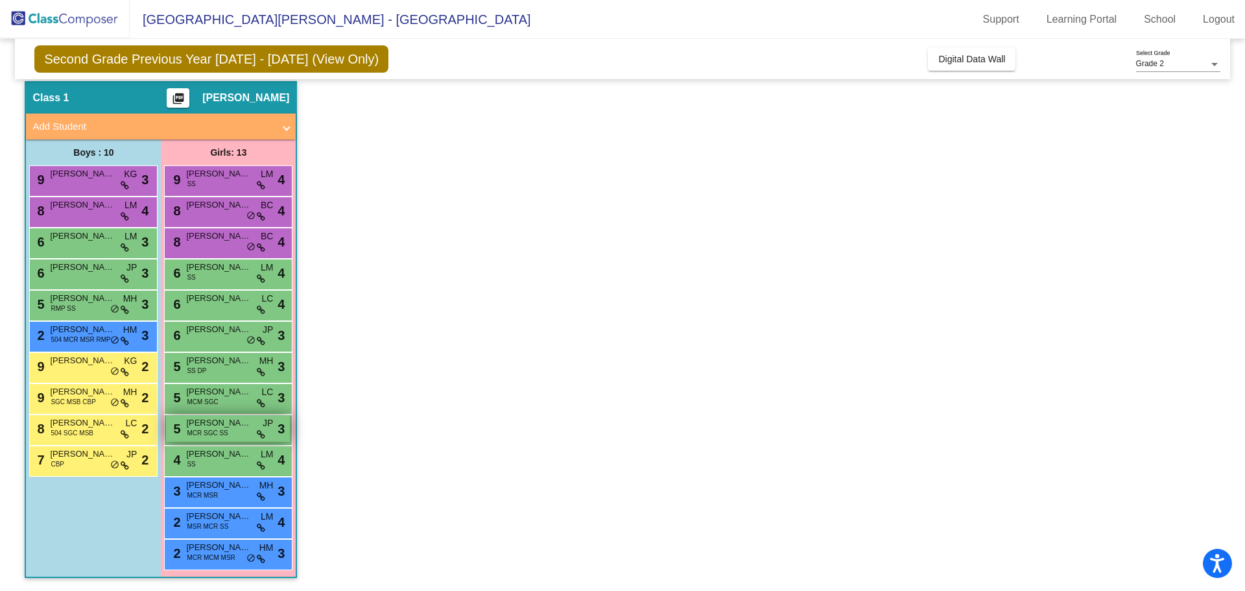
click at [197, 423] on span "[PERSON_NAME]" at bounding box center [218, 422] width 65 height 13
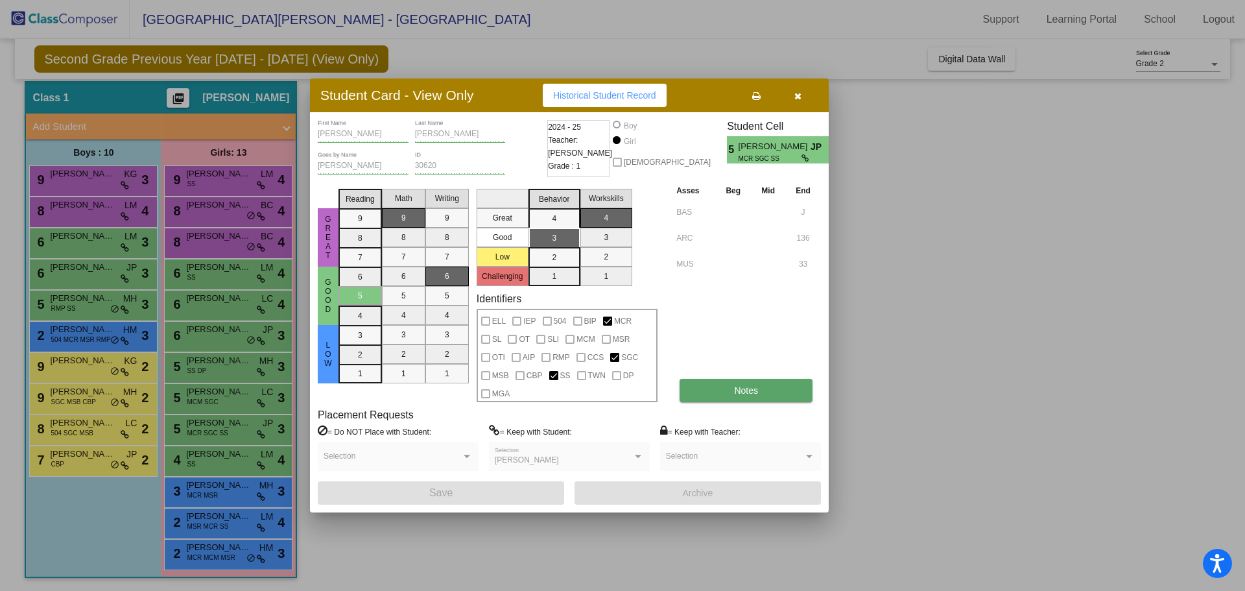
click at [739, 381] on button "Notes" at bounding box center [746, 390] width 133 height 23
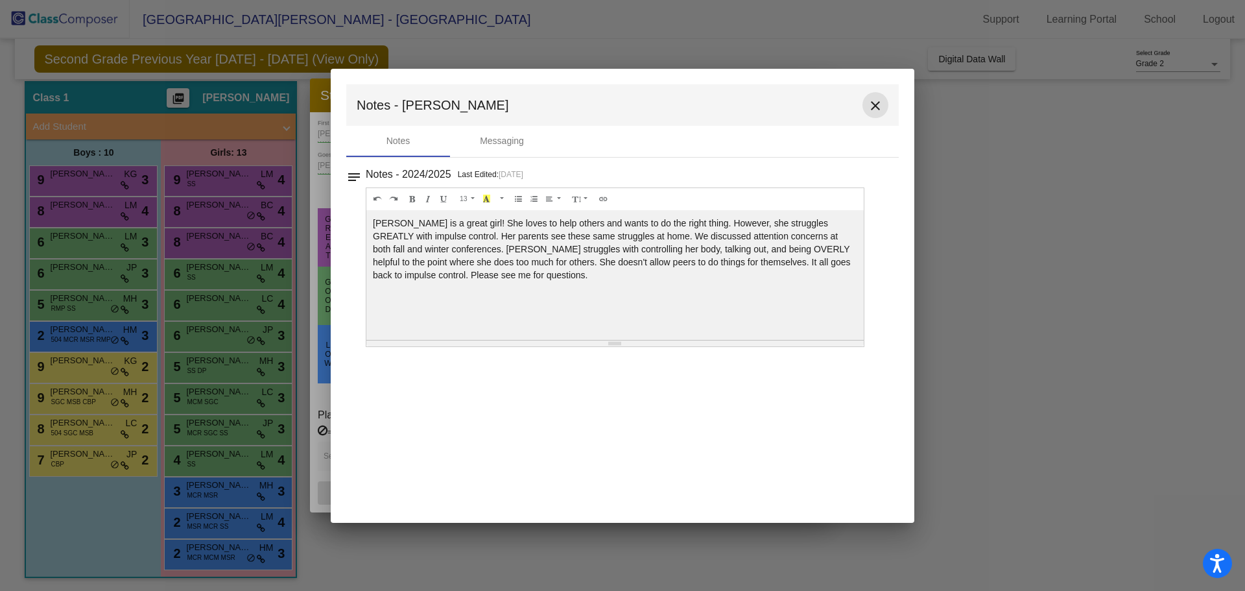
click at [880, 95] on button "close" at bounding box center [876, 105] width 26 height 26
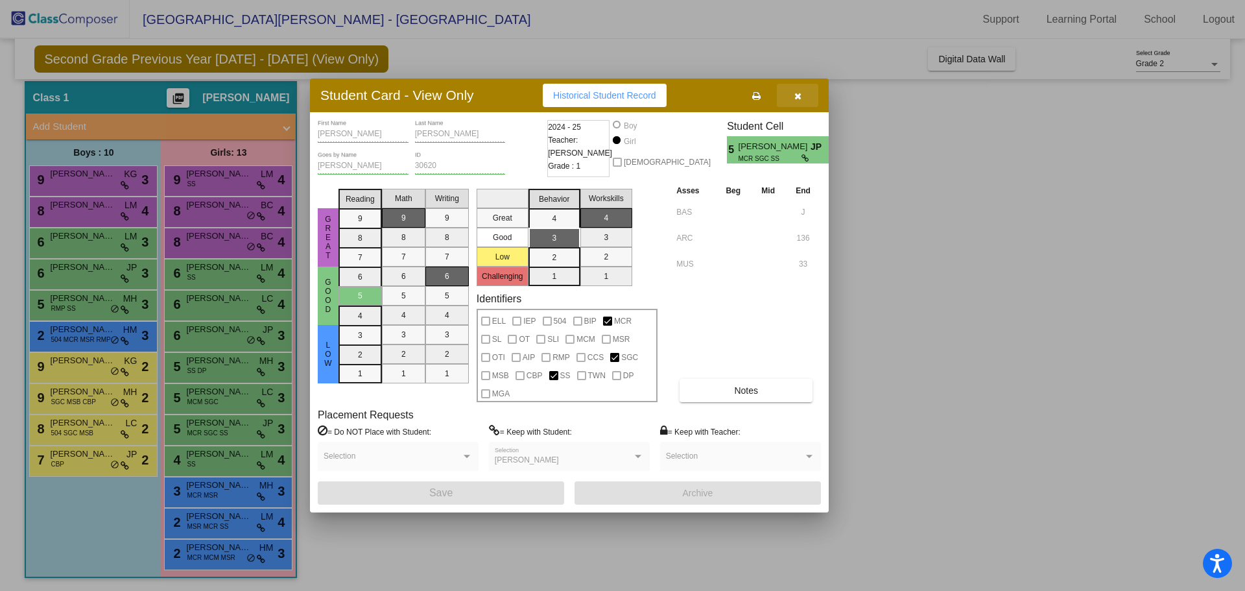
click at [804, 97] on button "button" at bounding box center [798, 95] width 42 height 23
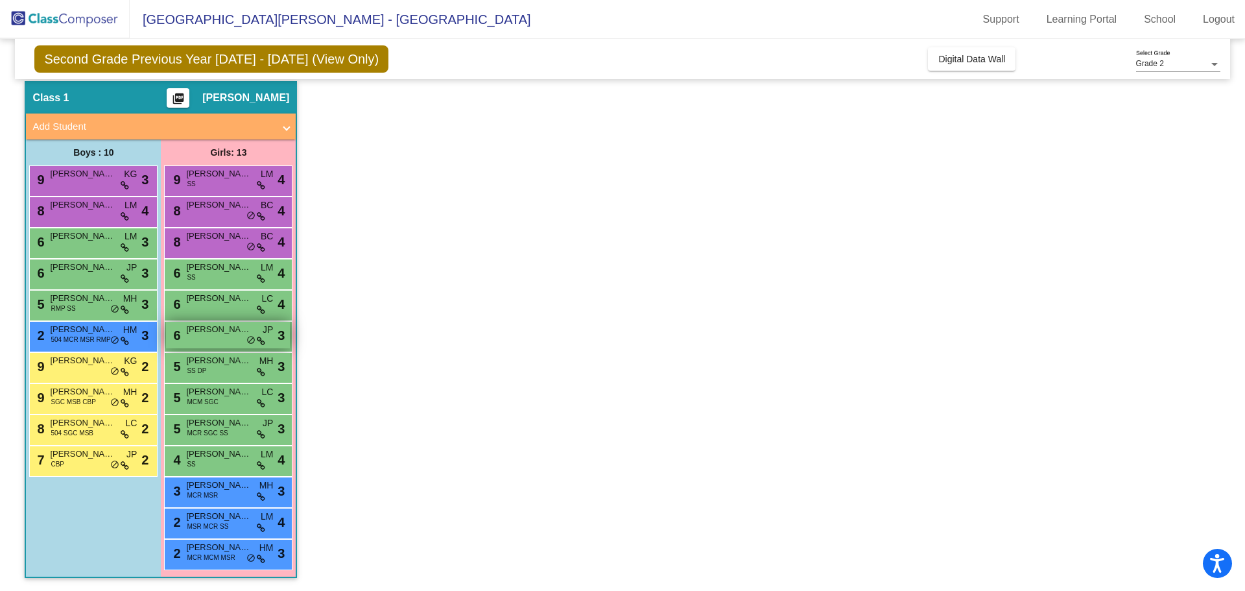
click at [213, 331] on span "[PERSON_NAME]" at bounding box center [218, 329] width 65 height 13
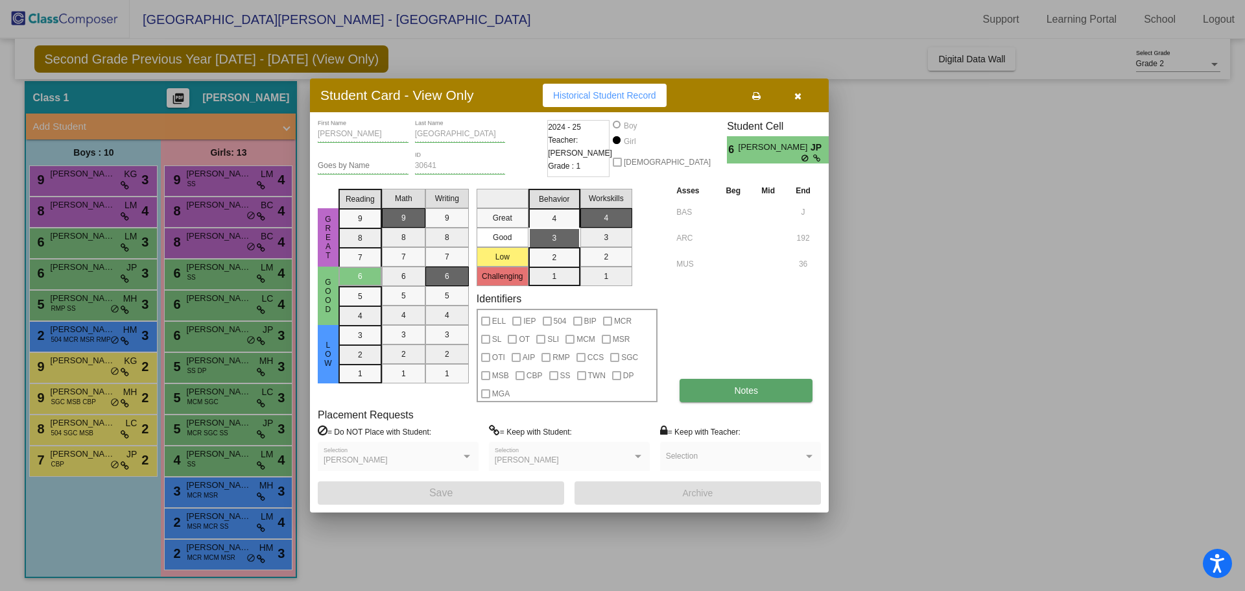
click at [771, 389] on button "Notes" at bounding box center [746, 390] width 133 height 23
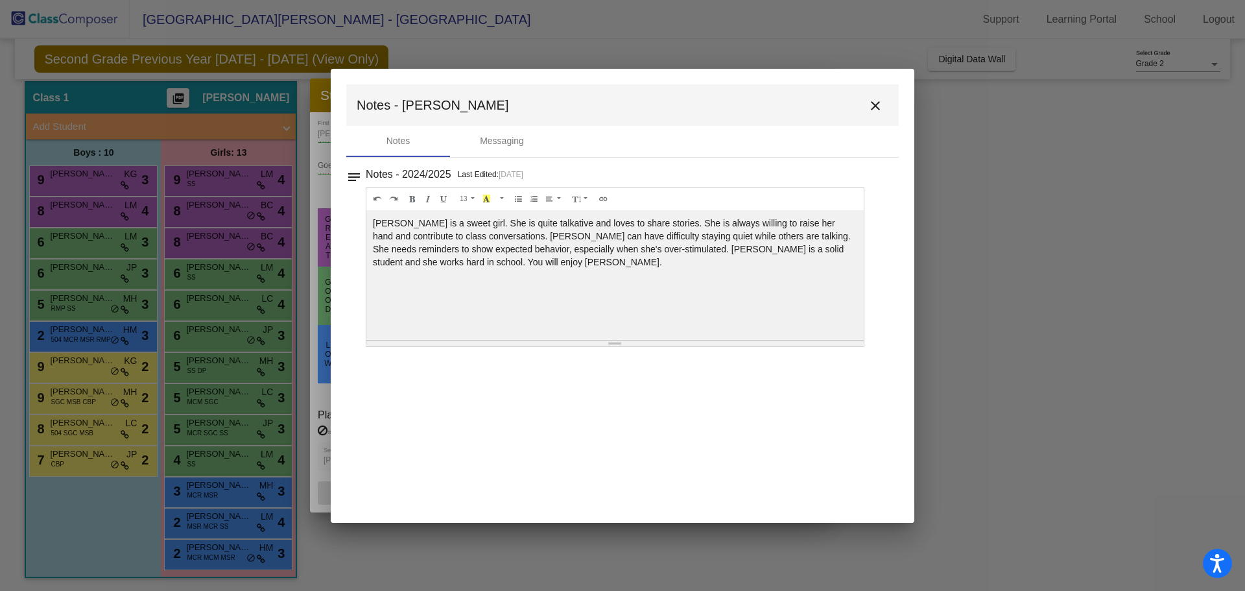
click at [870, 99] on mat-icon "close" at bounding box center [876, 106] width 16 height 16
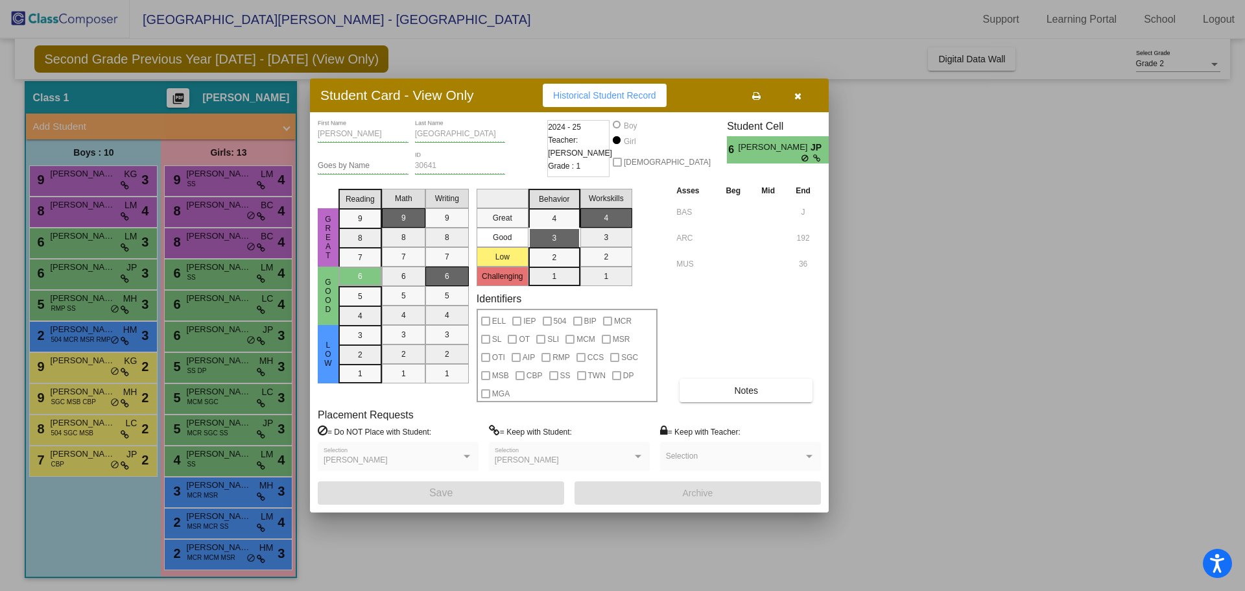
click at [802, 95] on button "button" at bounding box center [798, 95] width 42 height 23
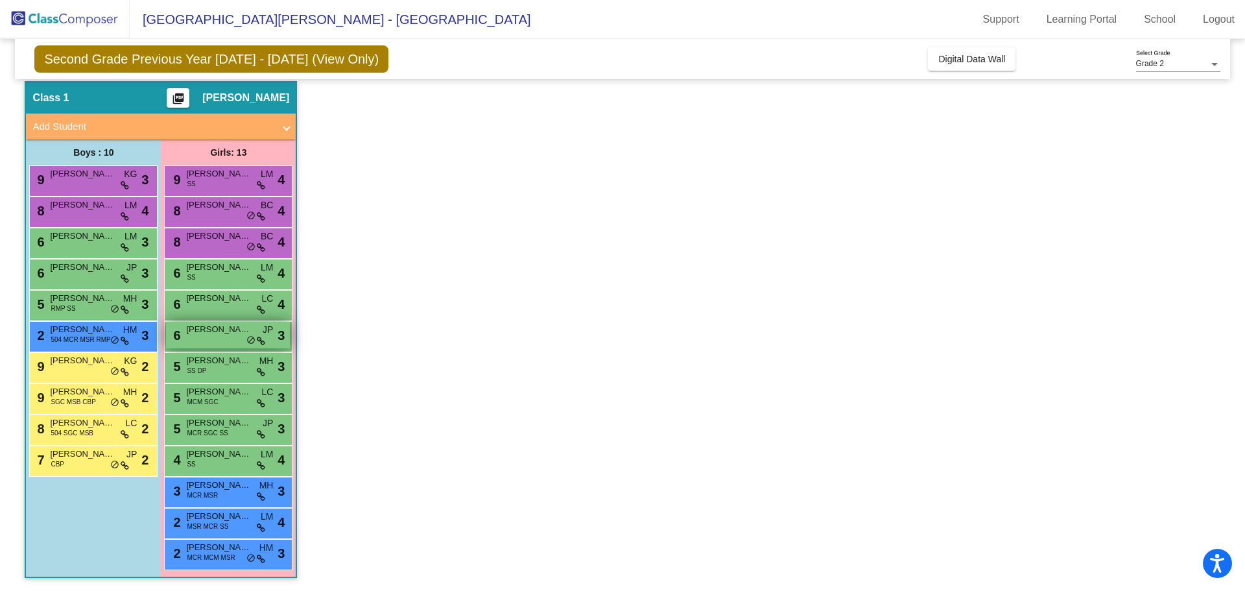
click at [231, 326] on span "[PERSON_NAME]" at bounding box center [218, 329] width 65 height 13
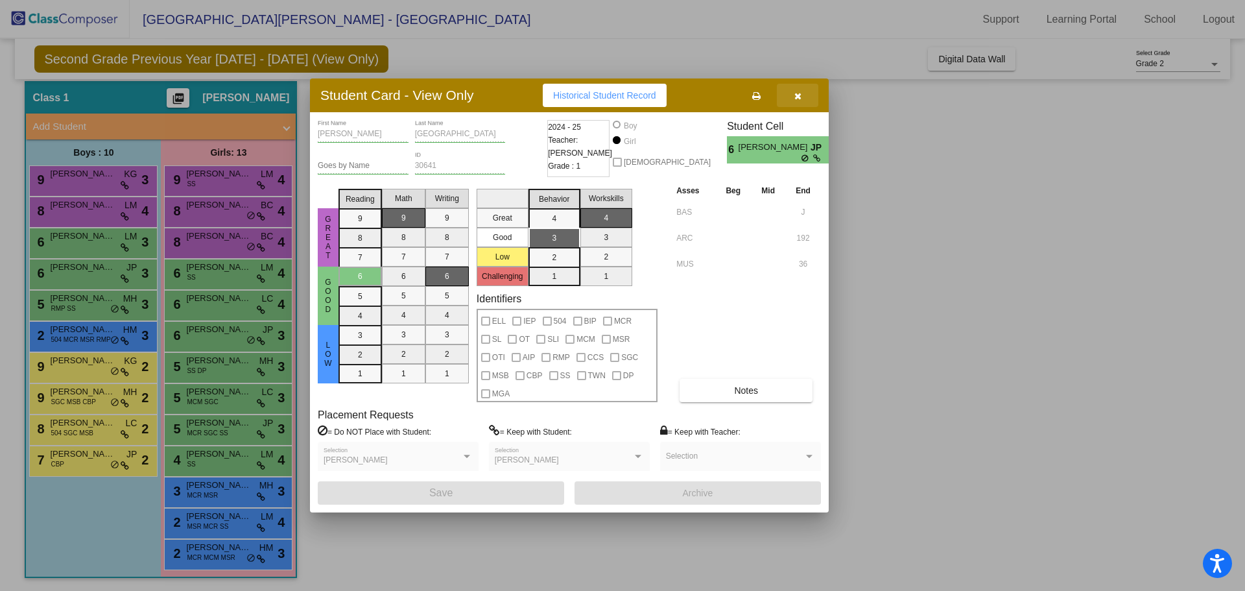
click at [812, 89] on button "button" at bounding box center [798, 95] width 42 height 23
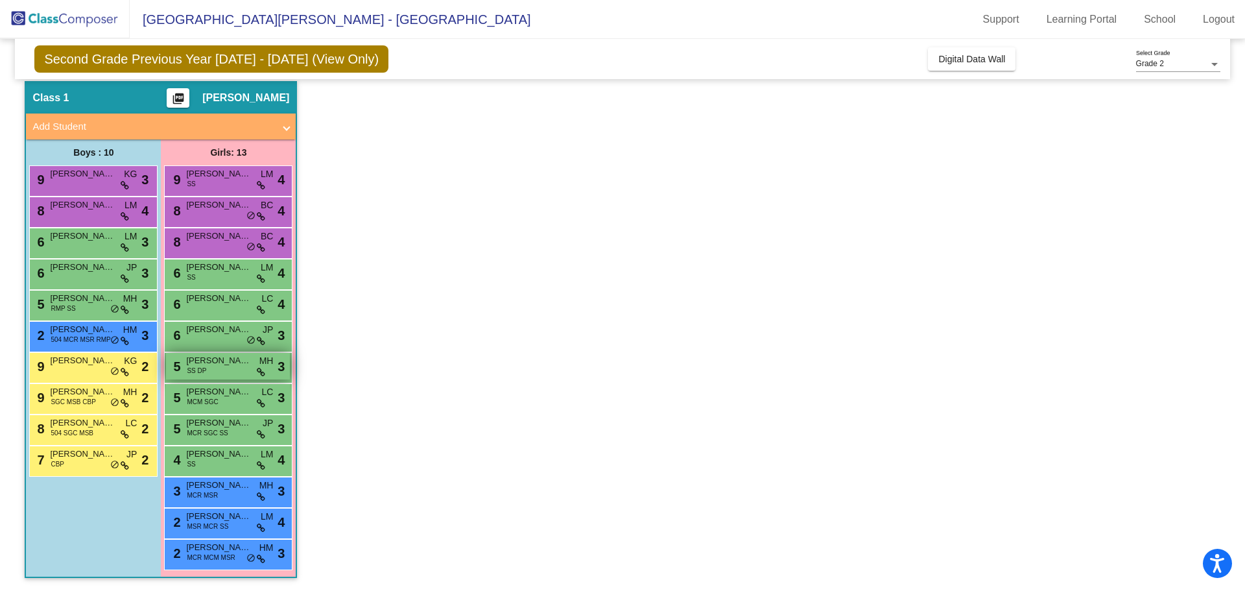
click at [212, 364] on span "[PERSON_NAME]" at bounding box center [218, 360] width 65 height 13
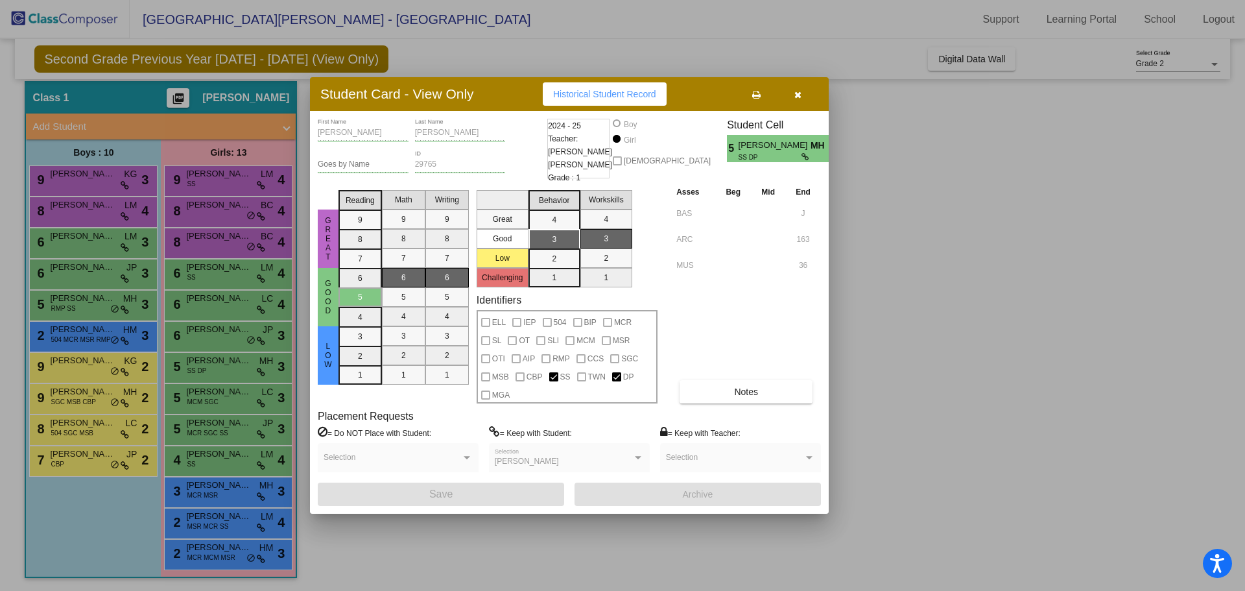
click at [804, 90] on button "button" at bounding box center [798, 93] width 42 height 23
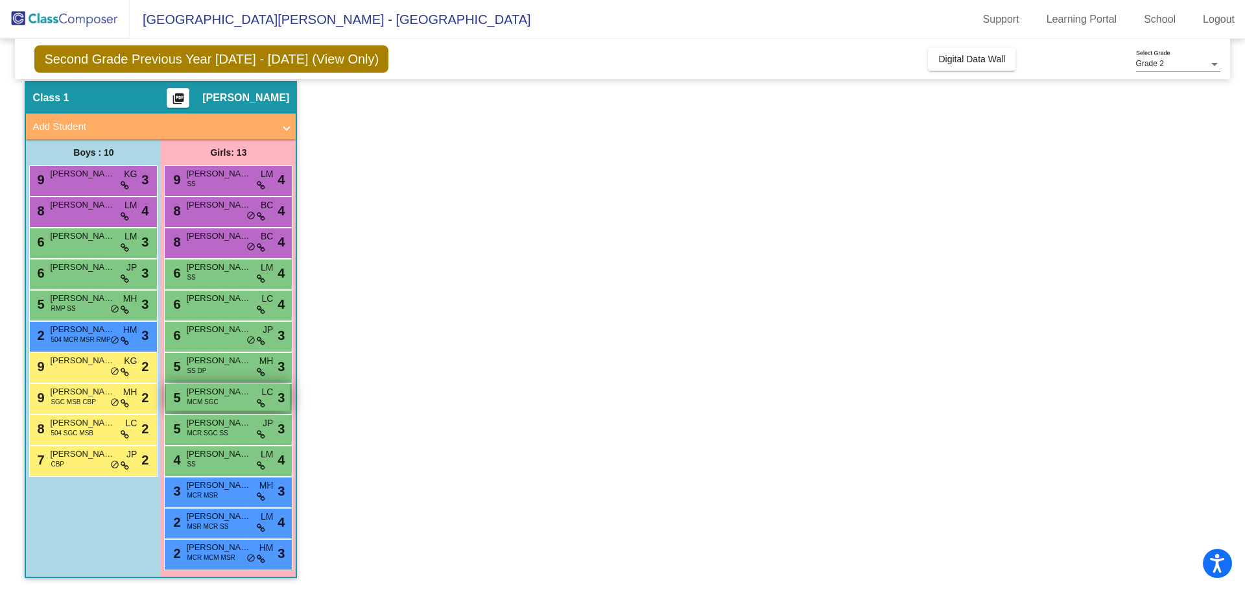
click at [207, 396] on span "[PERSON_NAME]" at bounding box center [218, 391] width 65 height 13
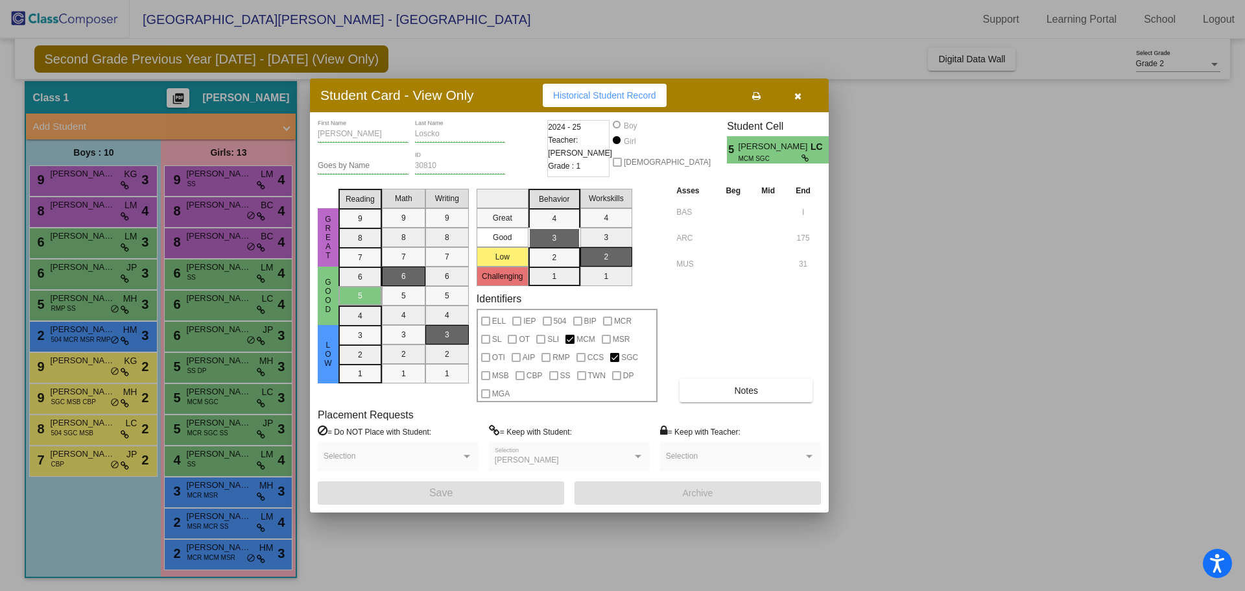
click at [809, 106] on button "button" at bounding box center [798, 95] width 42 height 23
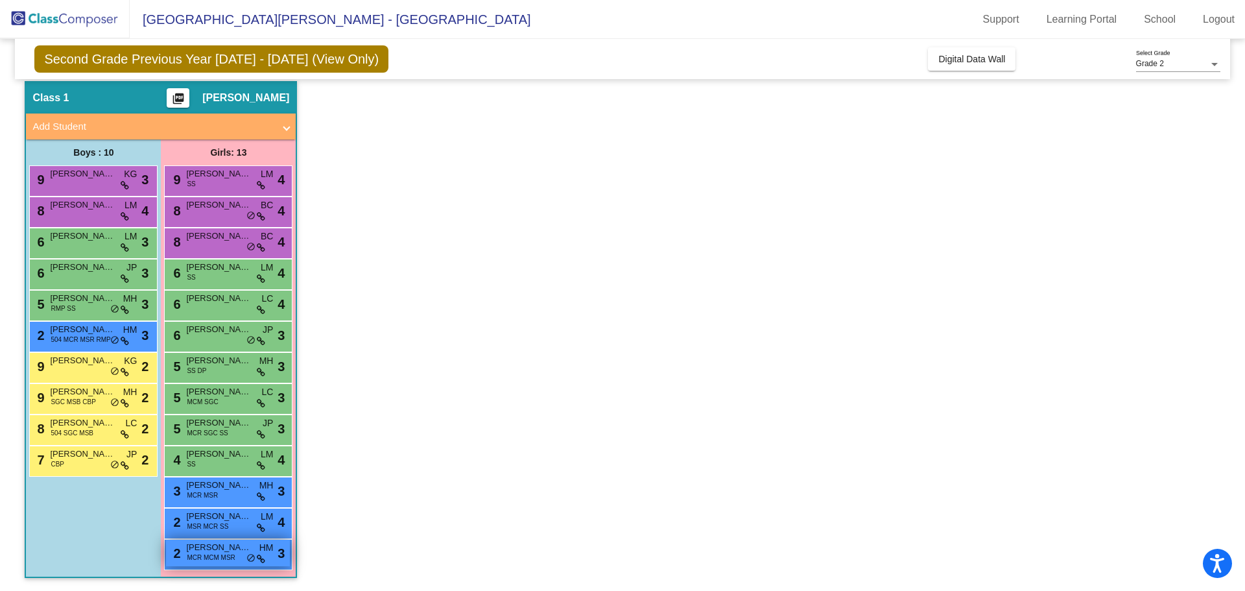
click at [229, 549] on span "[PERSON_NAME]" at bounding box center [218, 547] width 65 height 13
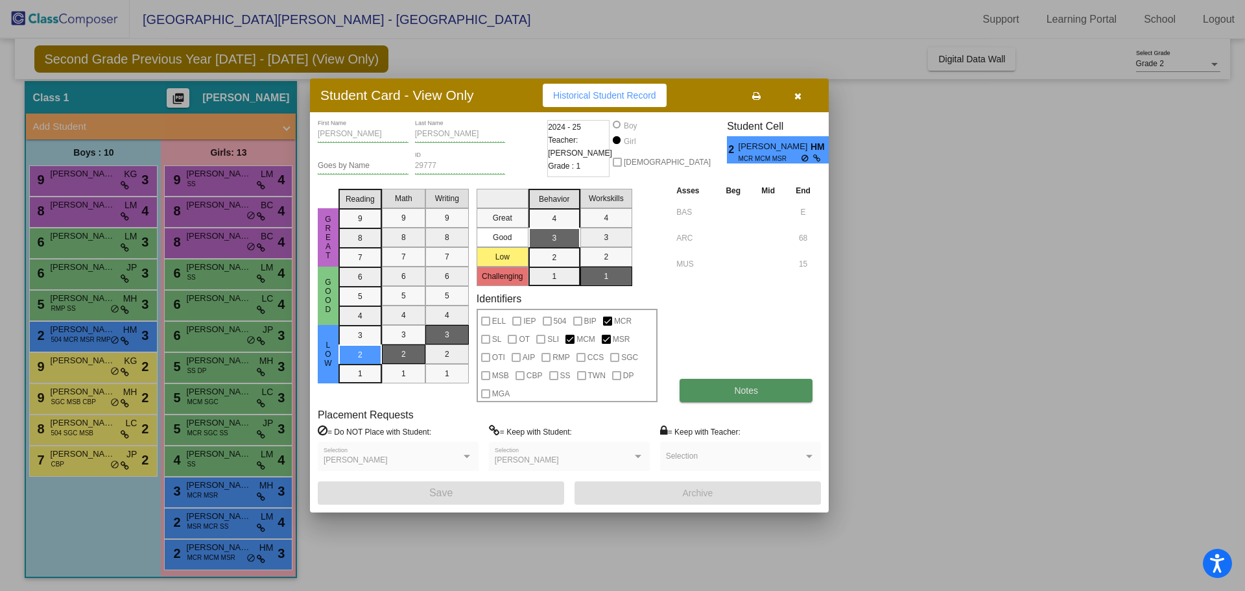
click at [745, 399] on button "Notes" at bounding box center [746, 390] width 133 height 23
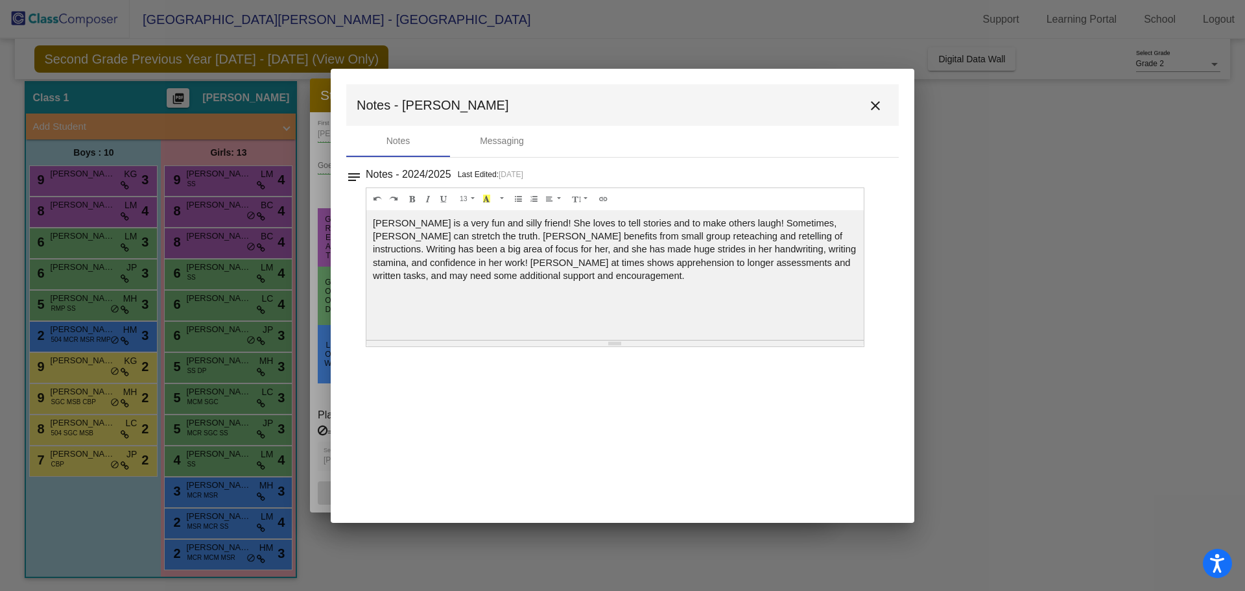
click at [883, 104] on button "close" at bounding box center [876, 105] width 26 height 26
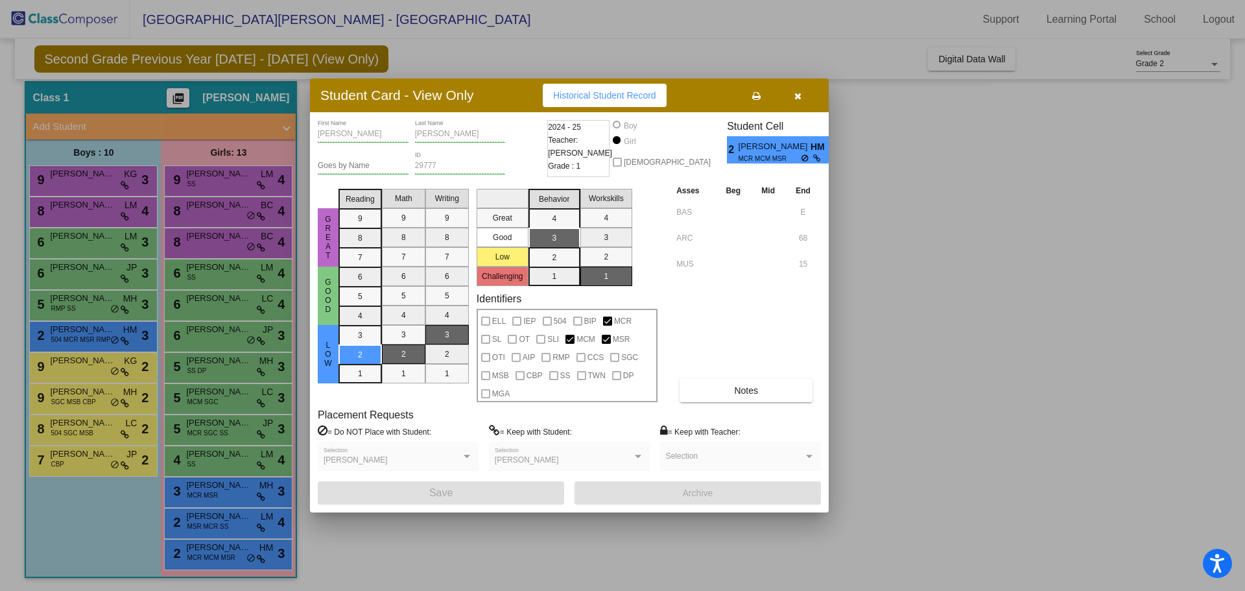
click at [804, 99] on button "button" at bounding box center [798, 95] width 42 height 23
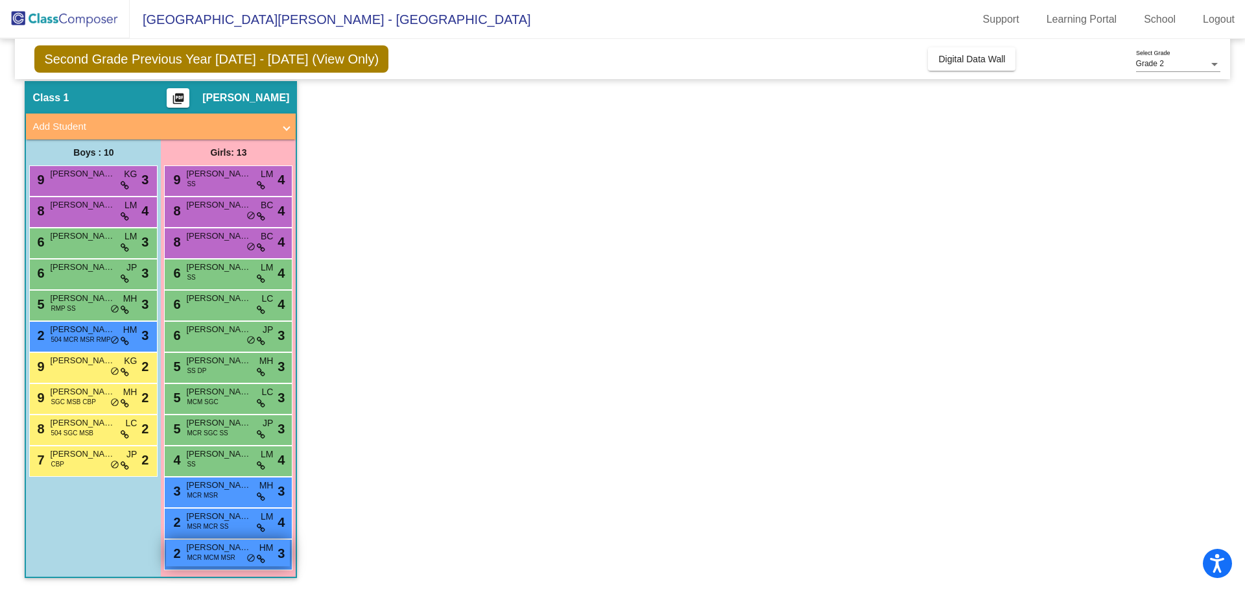
click at [231, 546] on span "[PERSON_NAME]" at bounding box center [218, 547] width 65 height 13
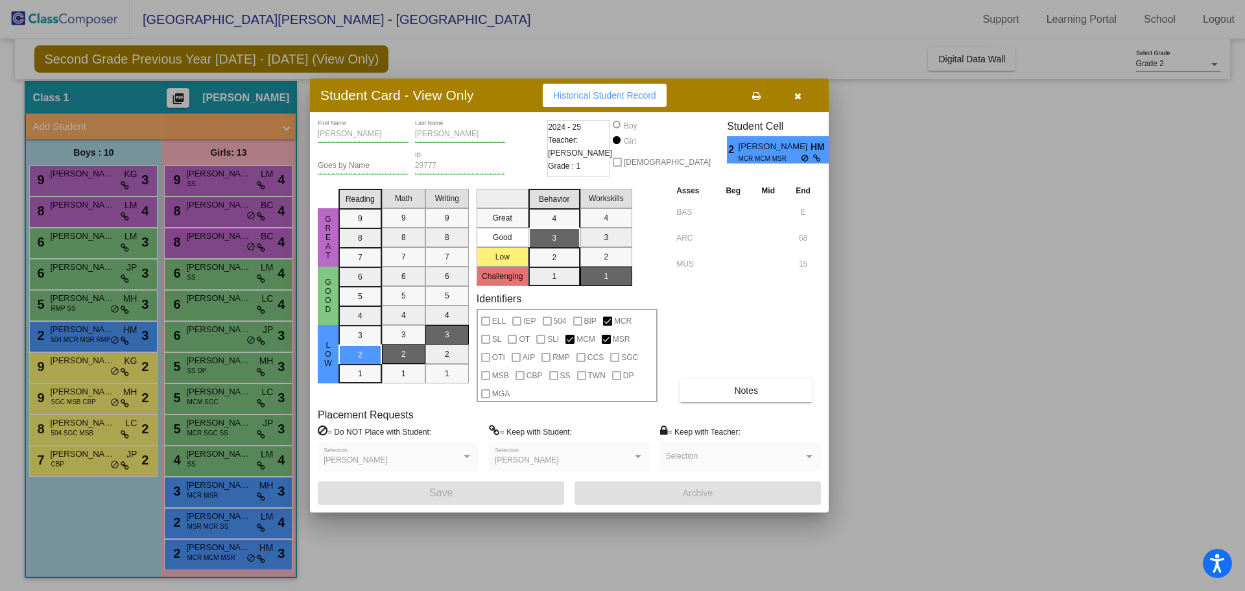
click at [797, 104] on button "button" at bounding box center [798, 95] width 42 height 23
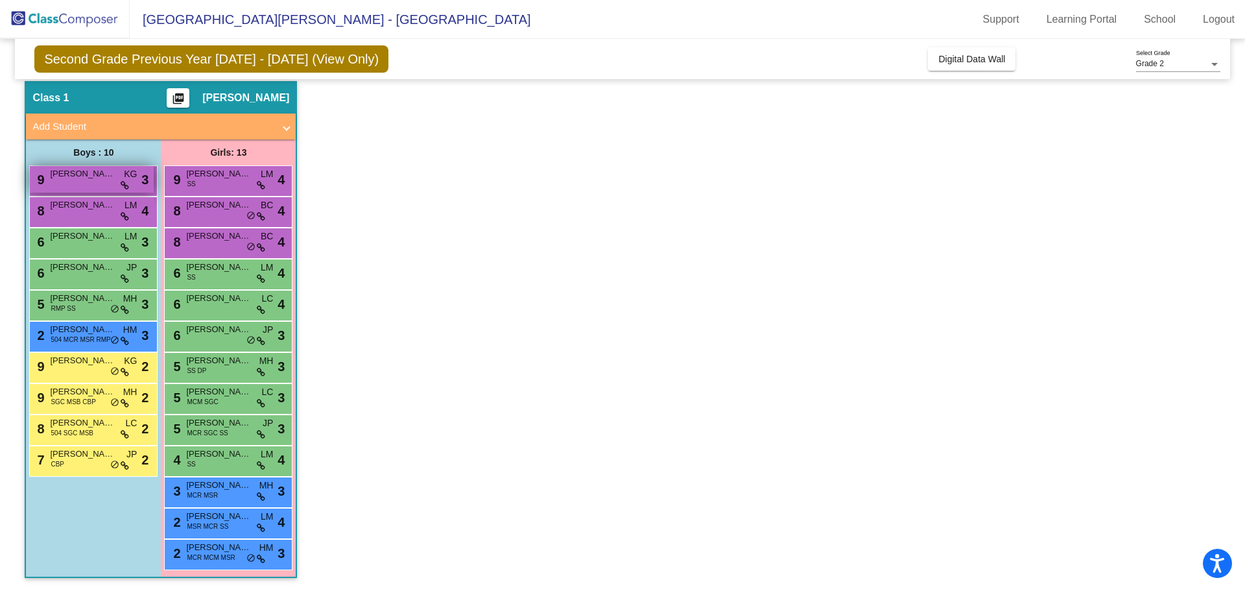
click at [108, 166] on div "9 [PERSON_NAME] KG lock do_not_disturb_alt 3" at bounding box center [92, 179] width 124 height 27
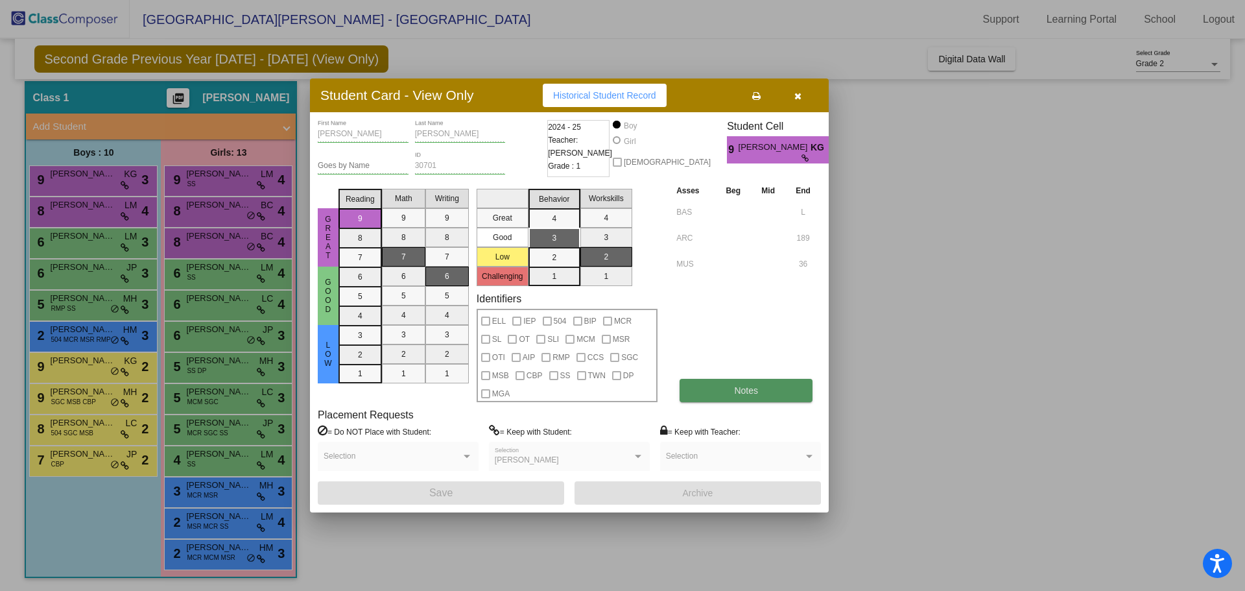
click at [736, 388] on span "Notes" at bounding box center [746, 390] width 24 height 10
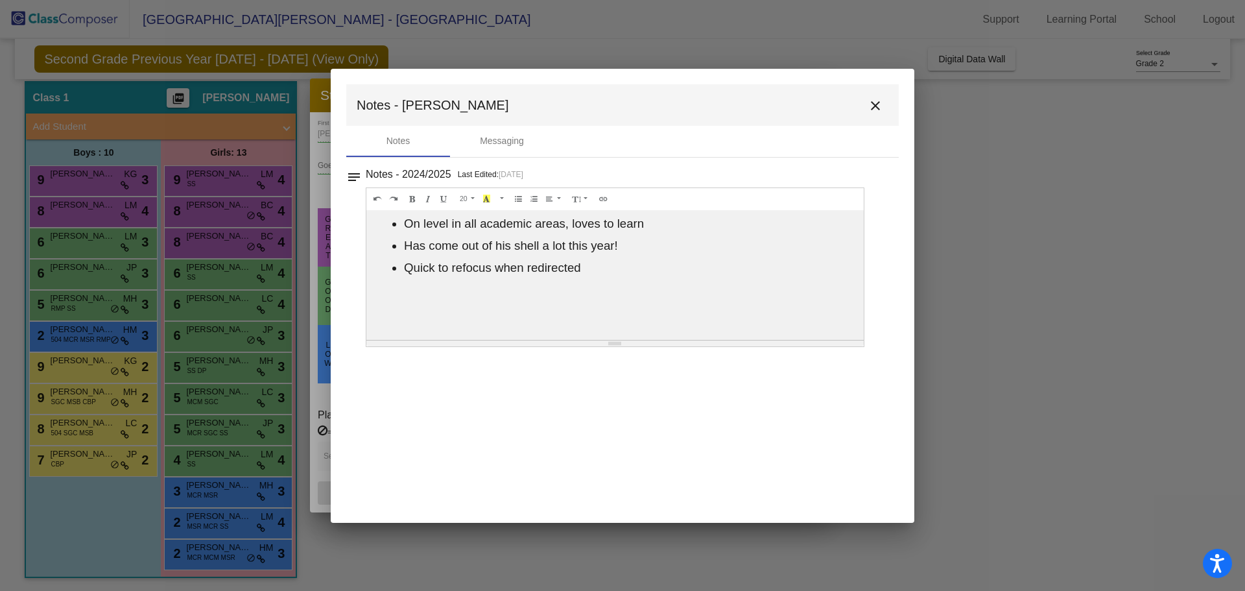
click at [882, 101] on mat-icon "close" at bounding box center [876, 106] width 16 height 16
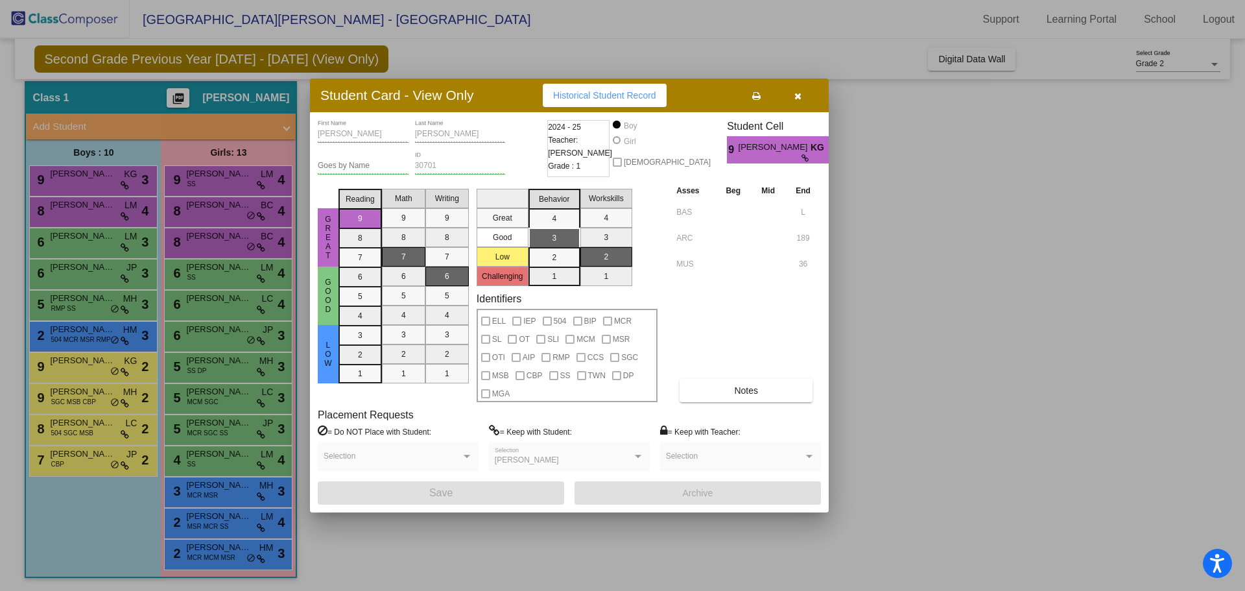
click at [803, 99] on button "button" at bounding box center [798, 95] width 42 height 23
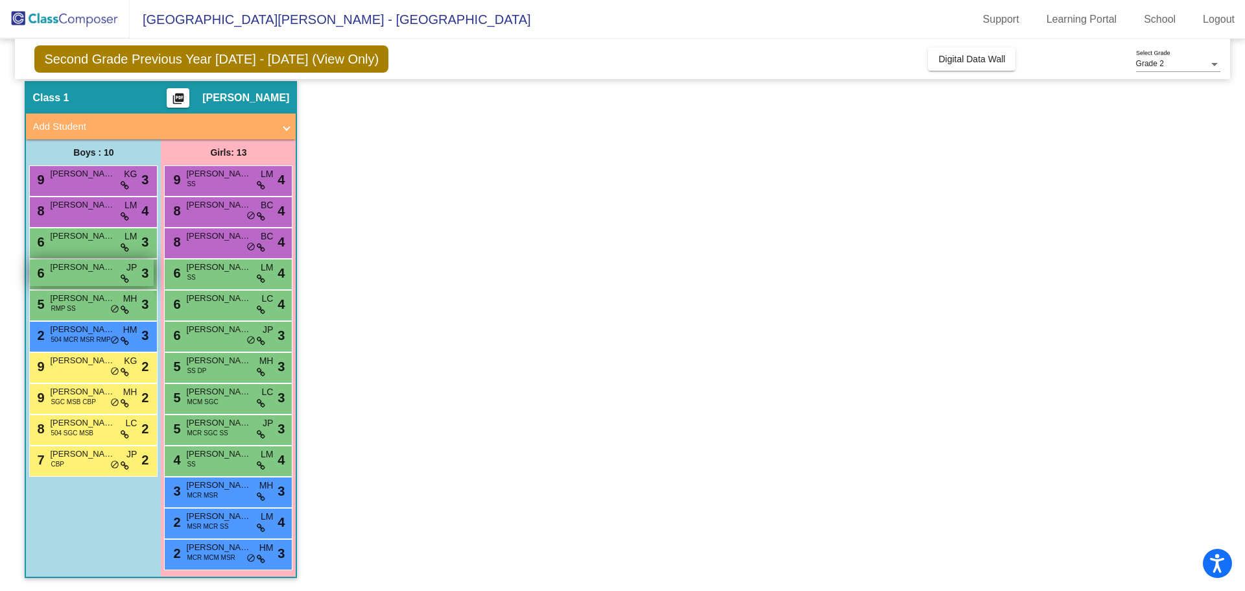
click at [94, 276] on div "6 [PERSON_NAME] JP lock do_not_disturb_alt 3" at bounding box center [92, 272] width 124 height 27
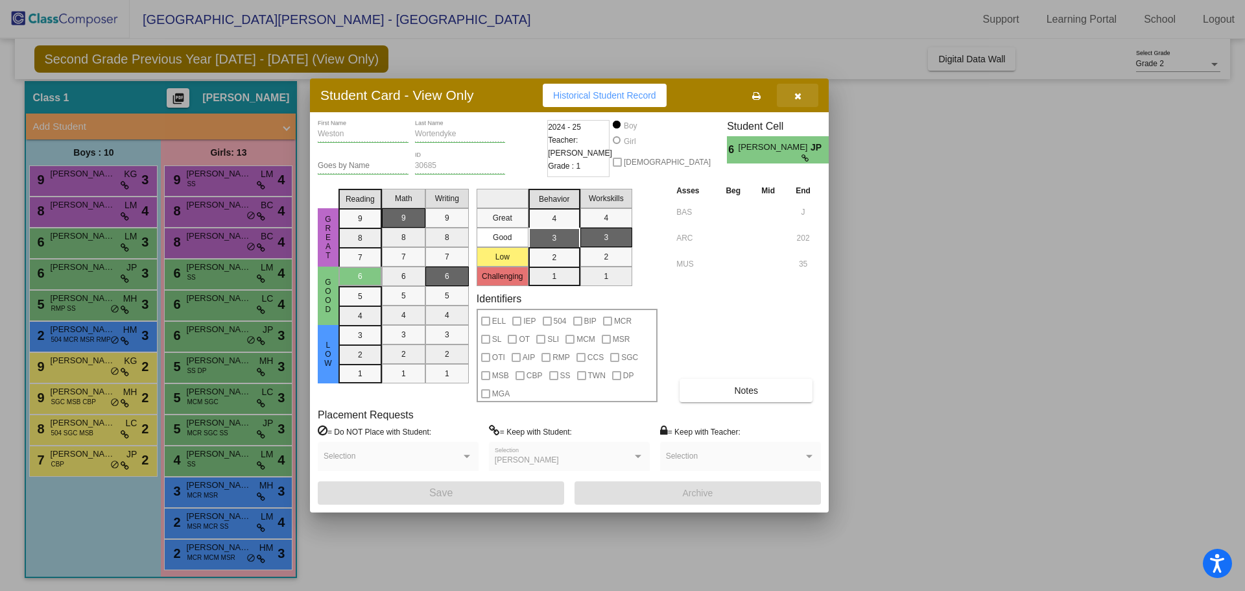
click at [800, 101] on button "button" at bounding box center [798, 95] width 42 height 23
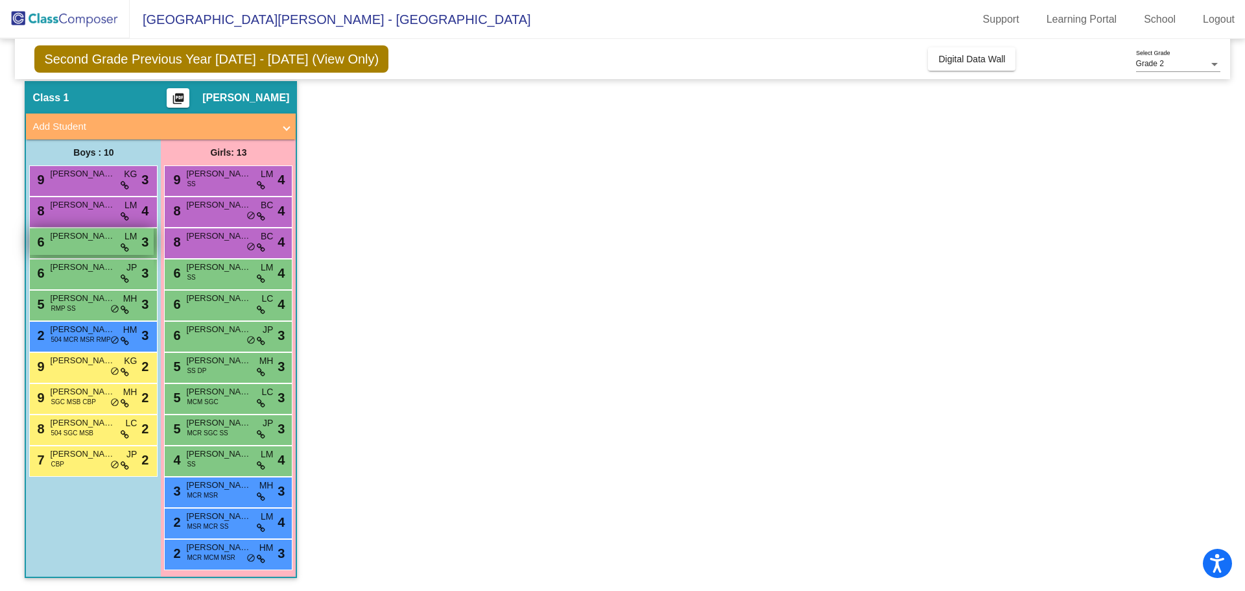
click at [99, 249] on div "6 [PERSON_NAME] [PERSON_NAME] lock do_not_disturb_alt 3" at bounding box center [92, 241] width 124 height 27
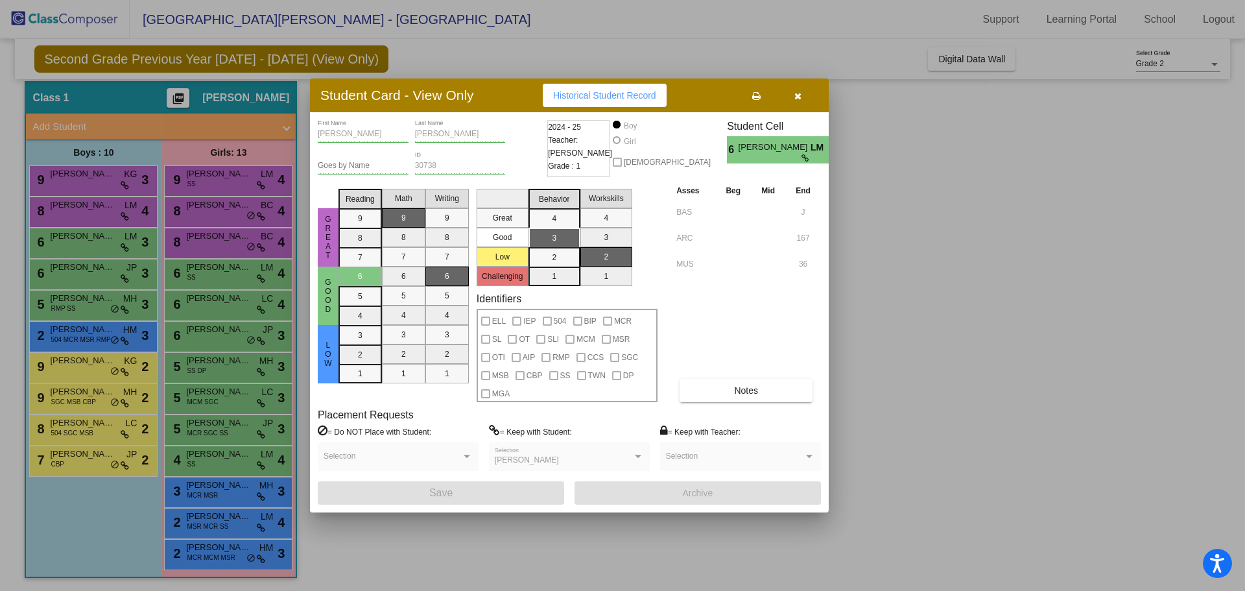
click at [796, 95] on icon "button" at bounding box center [798, 95] width 7 height 9
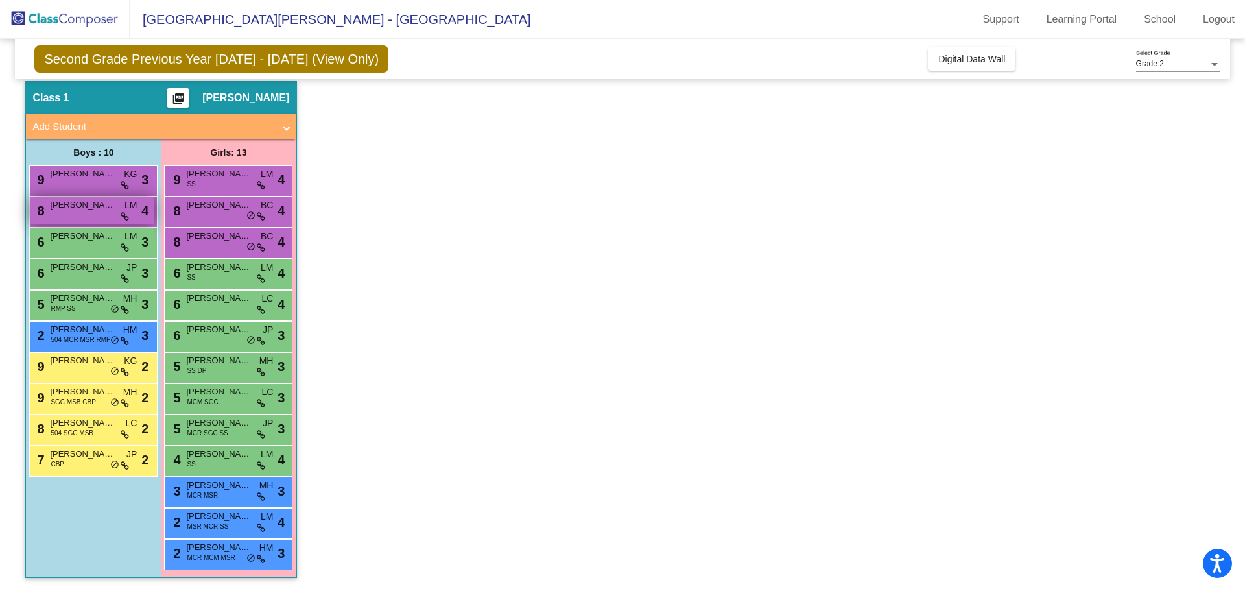
click at [99, 211] on span "[PERSON_NAME]" at bounding box center [82, 204] width 65 height 13
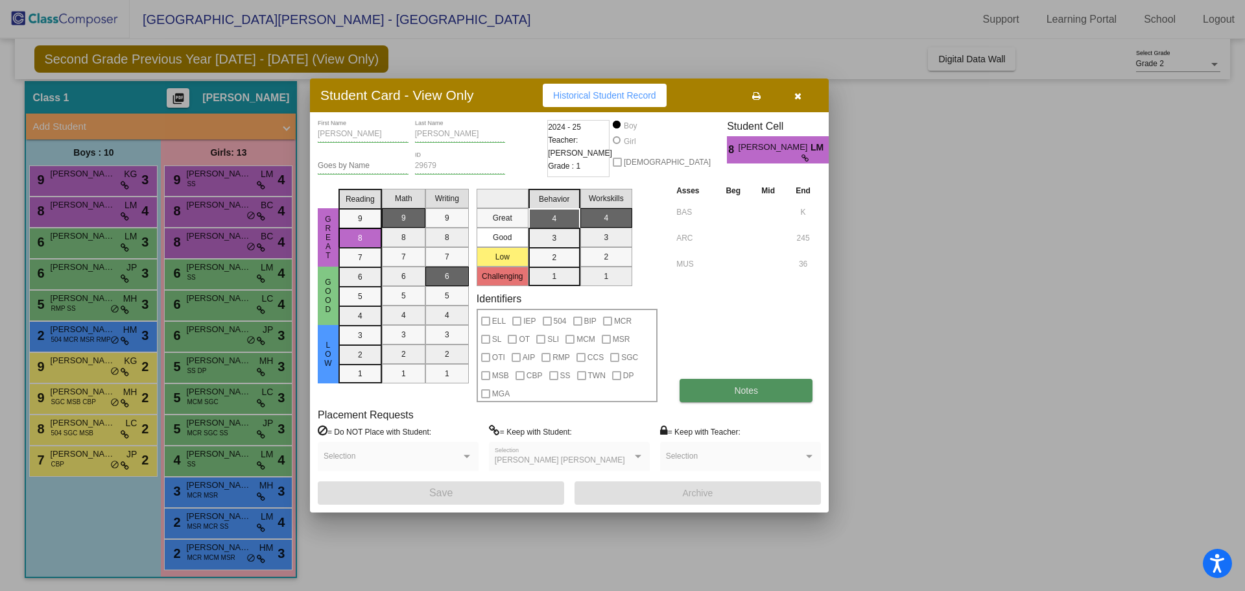
click at [784, 381] on button "Notes" at bounding box center [746, 390] width 133 height 23
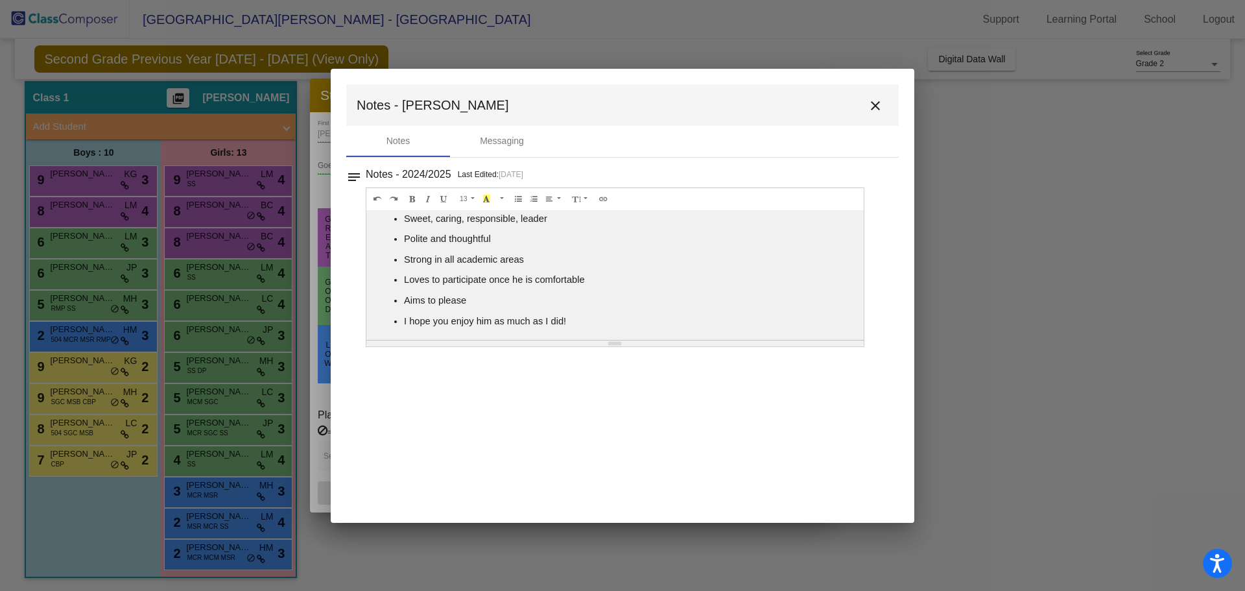
scroll to position [6, 0]
click at [872, 103] on mat-icon "close" at bounding box center [876, 106] width 16 height 16
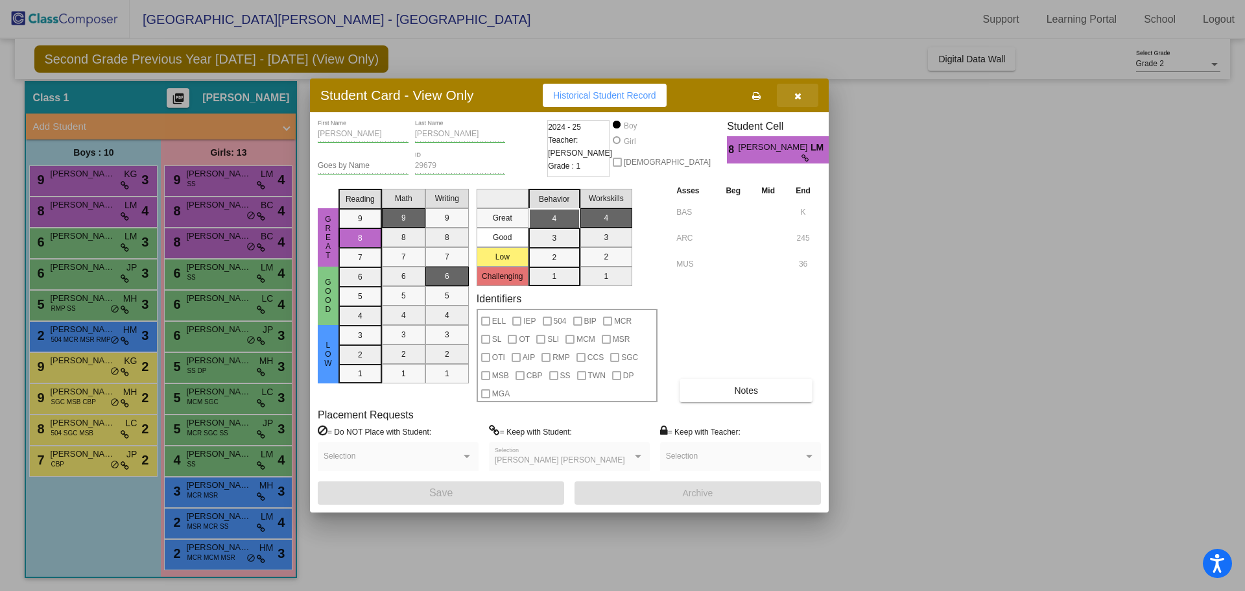
click at [798, 93] on icon "button" at bounding box center [798, 95] width 7 height 9
